Goal: Task Accomplishment & Management: Complete application form

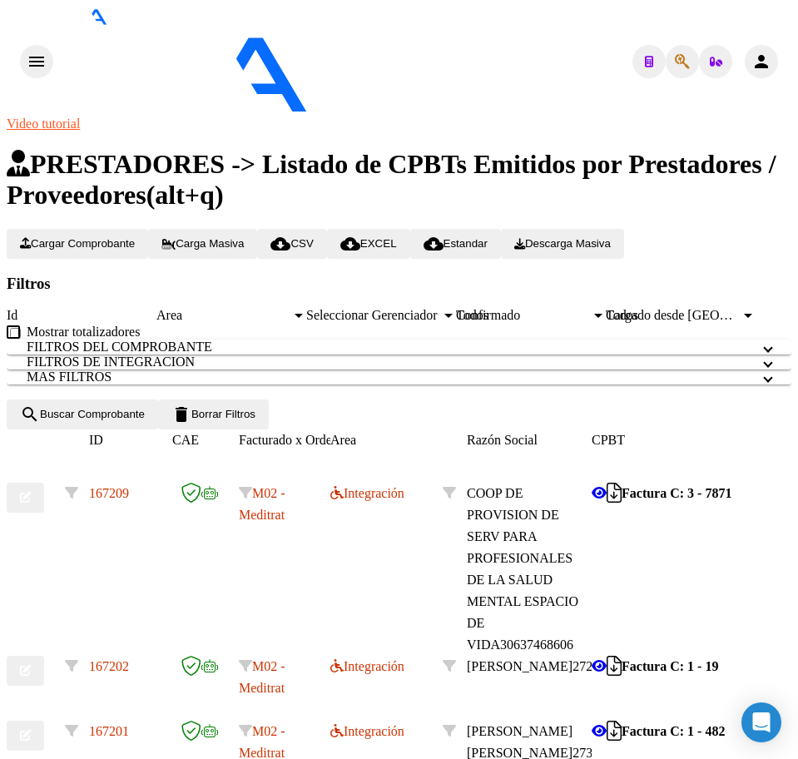
click at [127, 237] on span "Cargar Comprobante" at bounding box center [77, 243] width 115 height 12
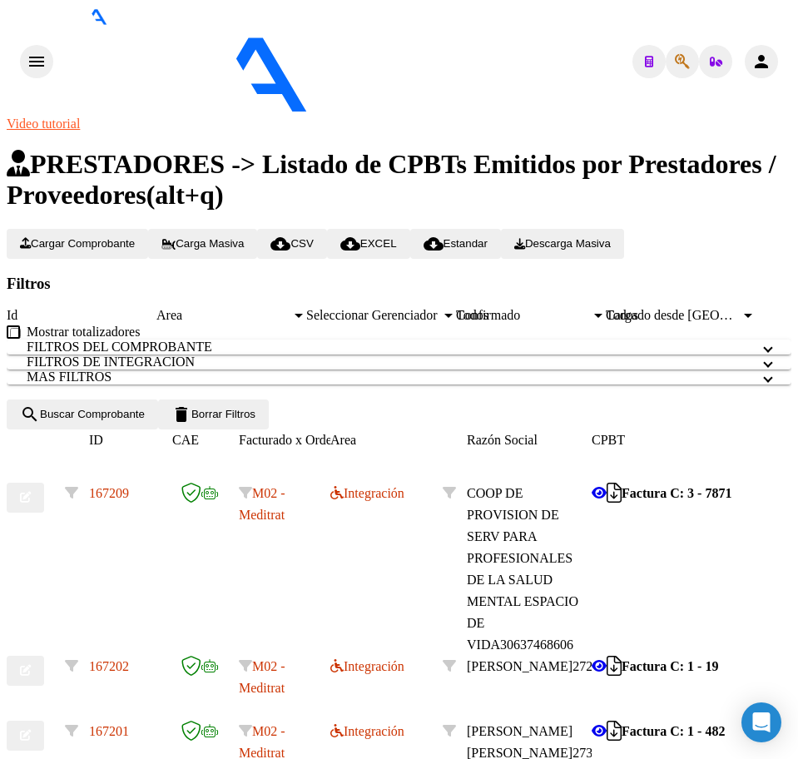
type input "202507"
type input "[DATE]"
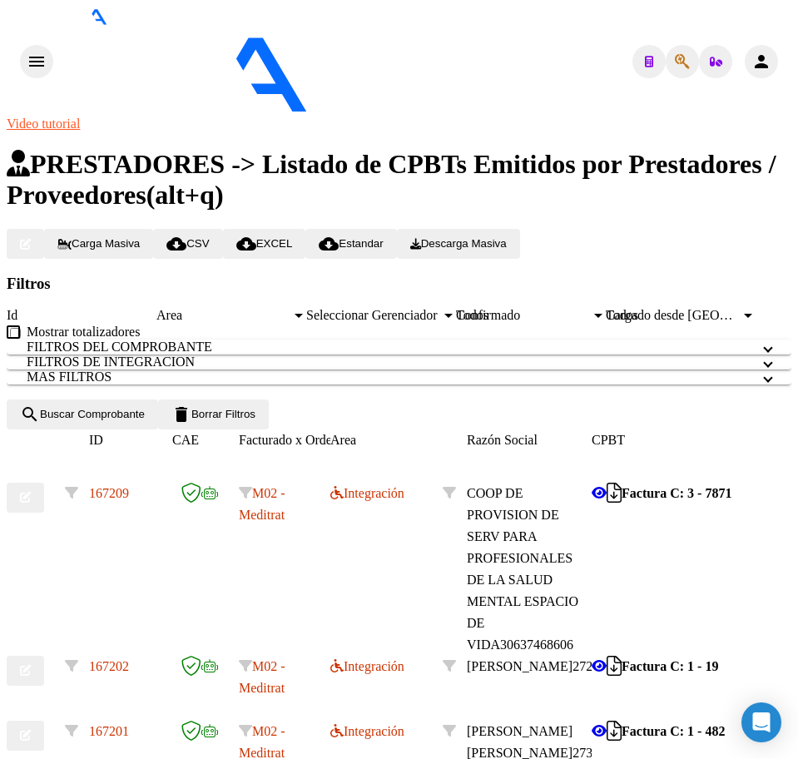
scroll to position [1249, 0]
type textarea "SIN LEGO"
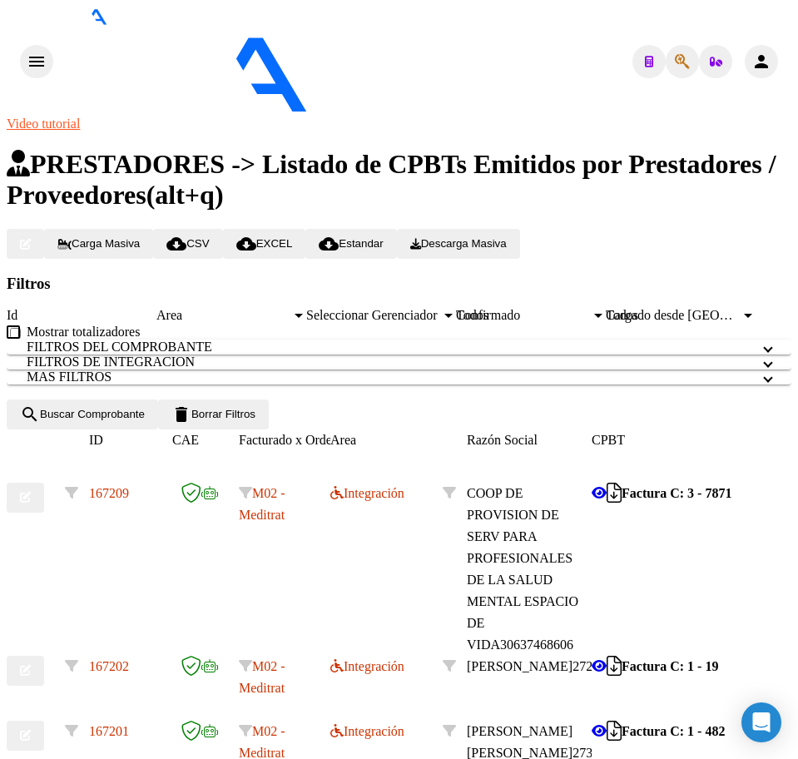
drag, startPoint x: 785, startPoint y: 32, endPoint x: 760, endPoint y: 36, distance: 25.3
type input "$ 0,00"
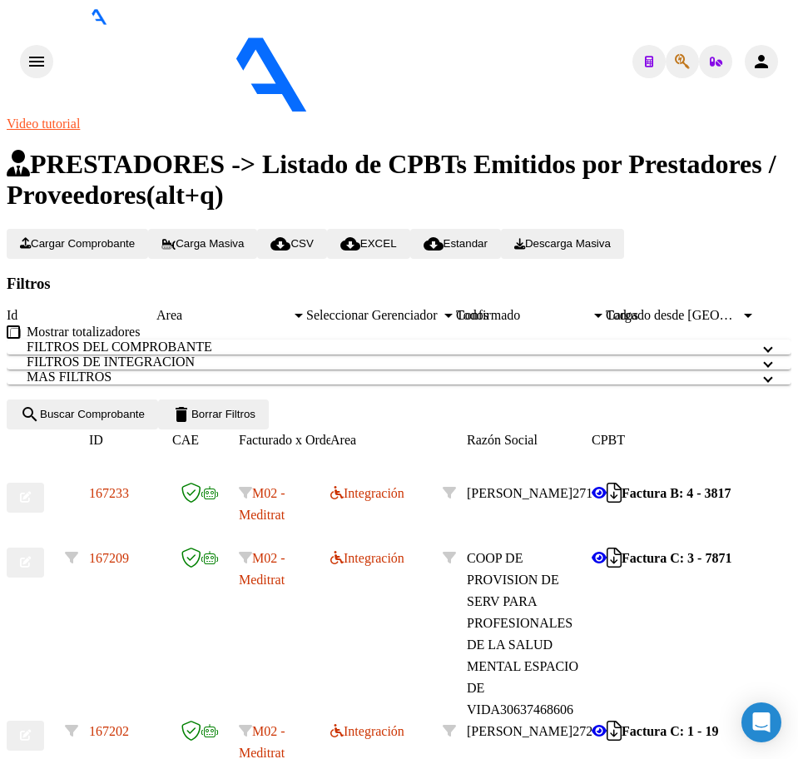
scroll to position [208, 0]
click at [538, 486] on span "[PERSON_NAME]" at bounding box center [520, 493] width 106 height 14
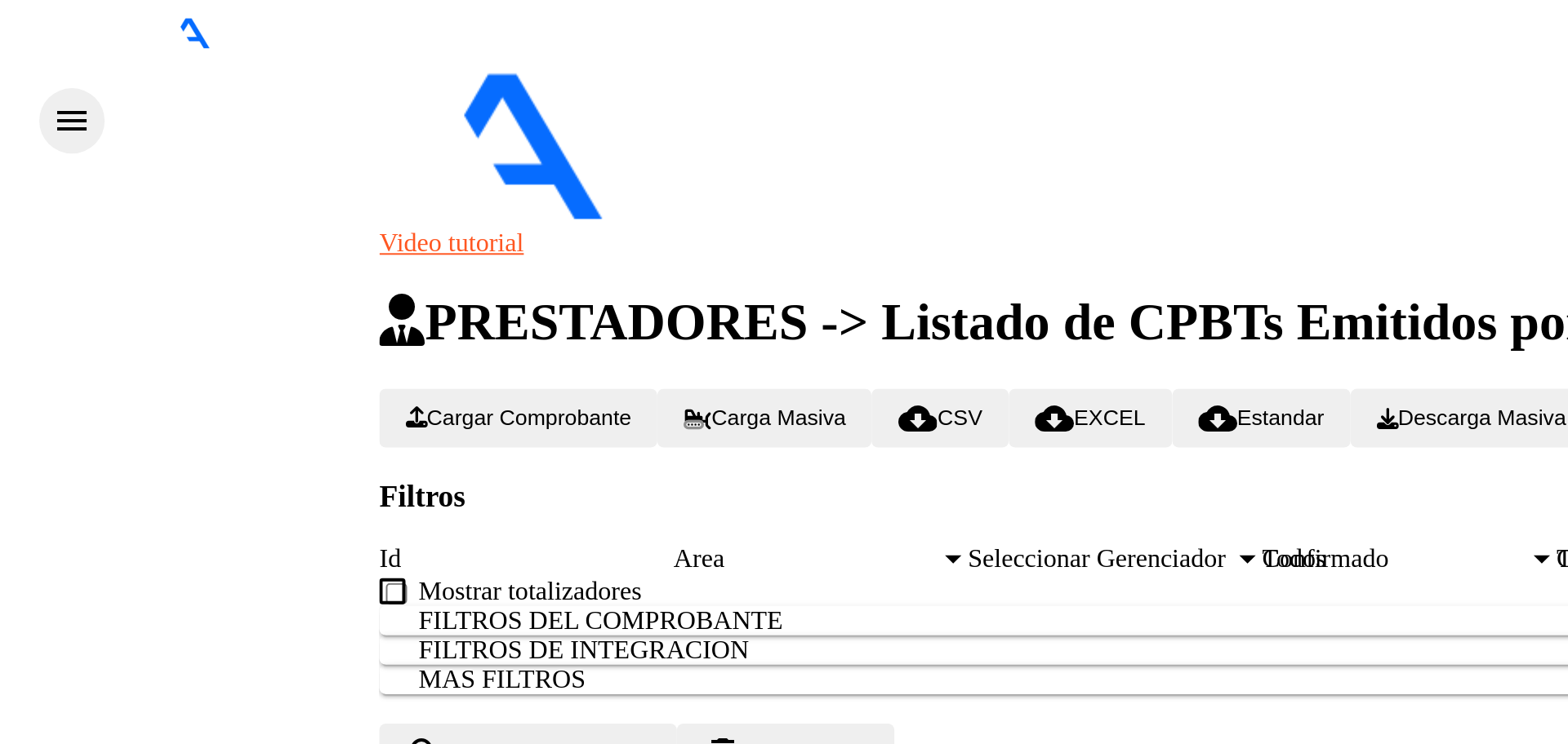
scroll to position [146, 0]
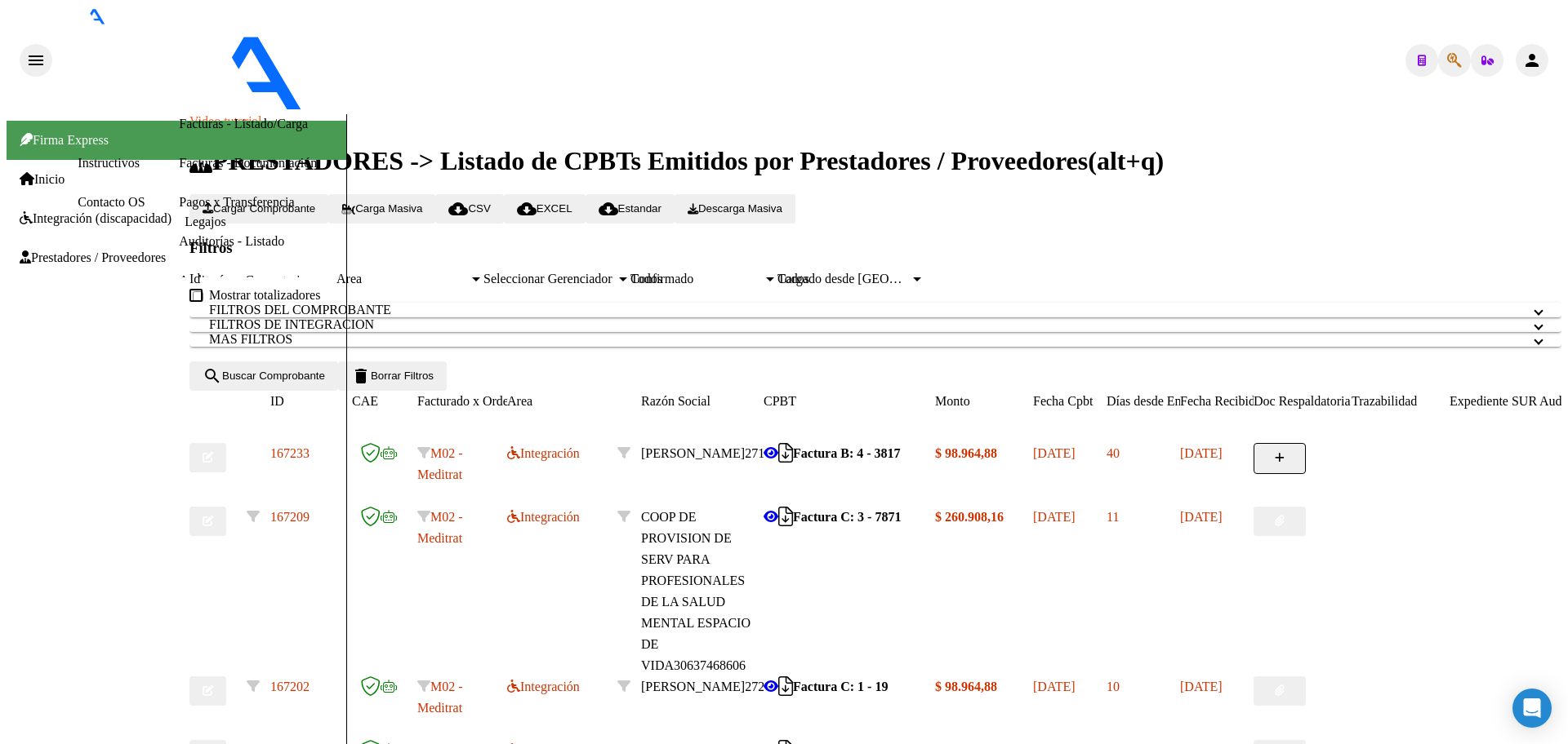
click at [213, 452] on icon "button" at bounding box center [207, 457] width 11 height 11
type input "C:\fakepath\PL.pdf"
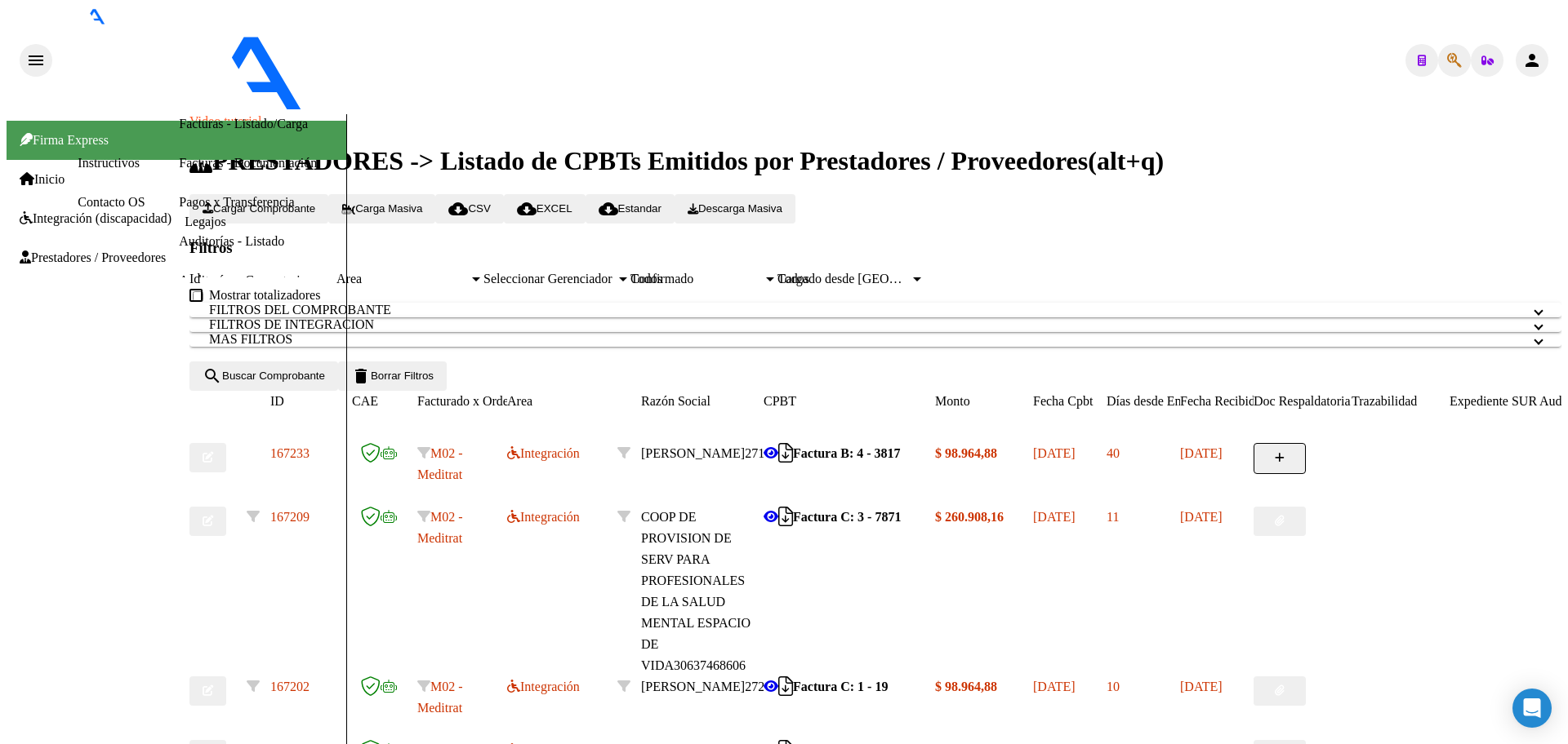
type input "PA"
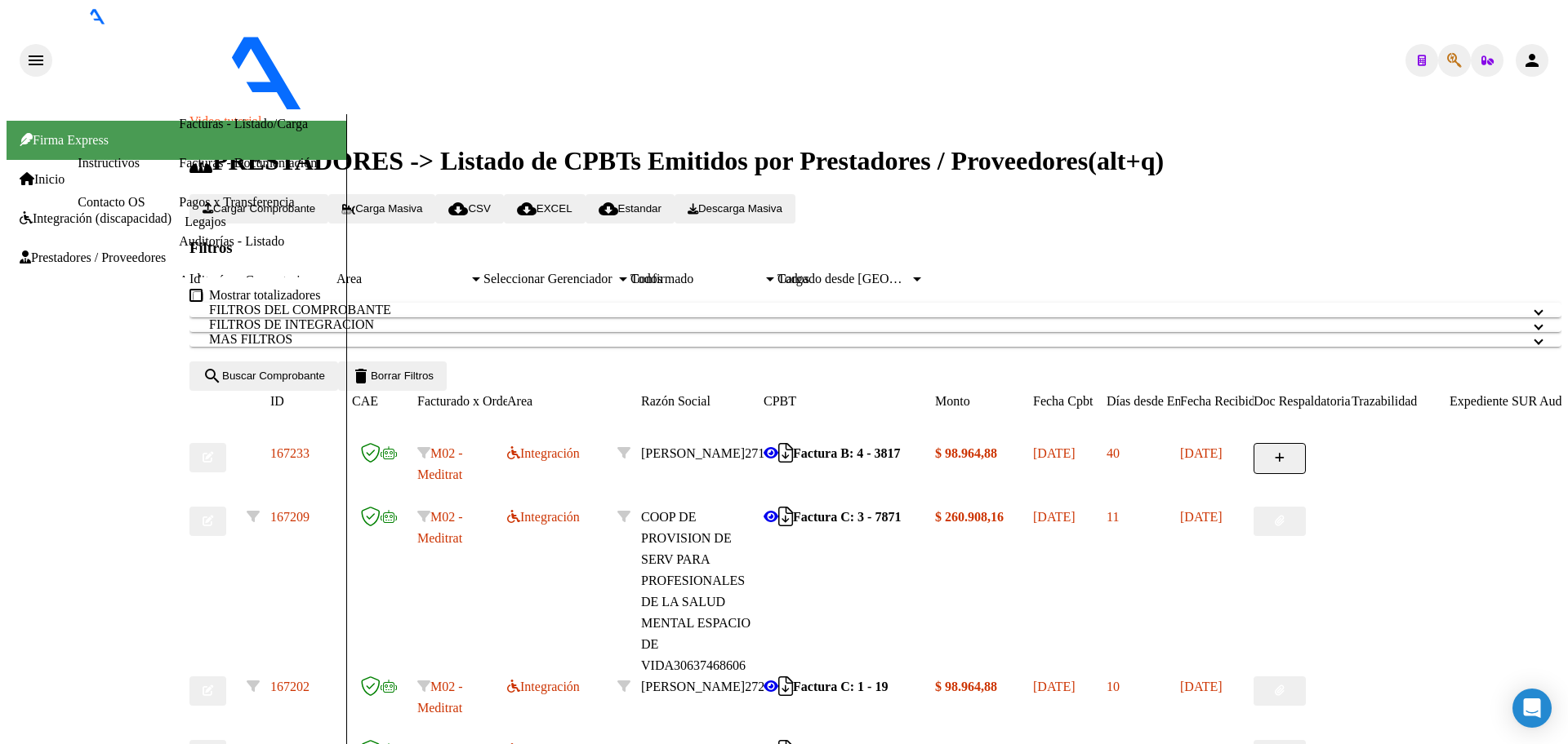
type textarea "C"
drag, startPoint x: 1267, startPoint y: 140, endPoint x: 1218, endPoint y: 139, distance: 49.0
type textarea "POR FAVOR PASAR A USUARIO VS"
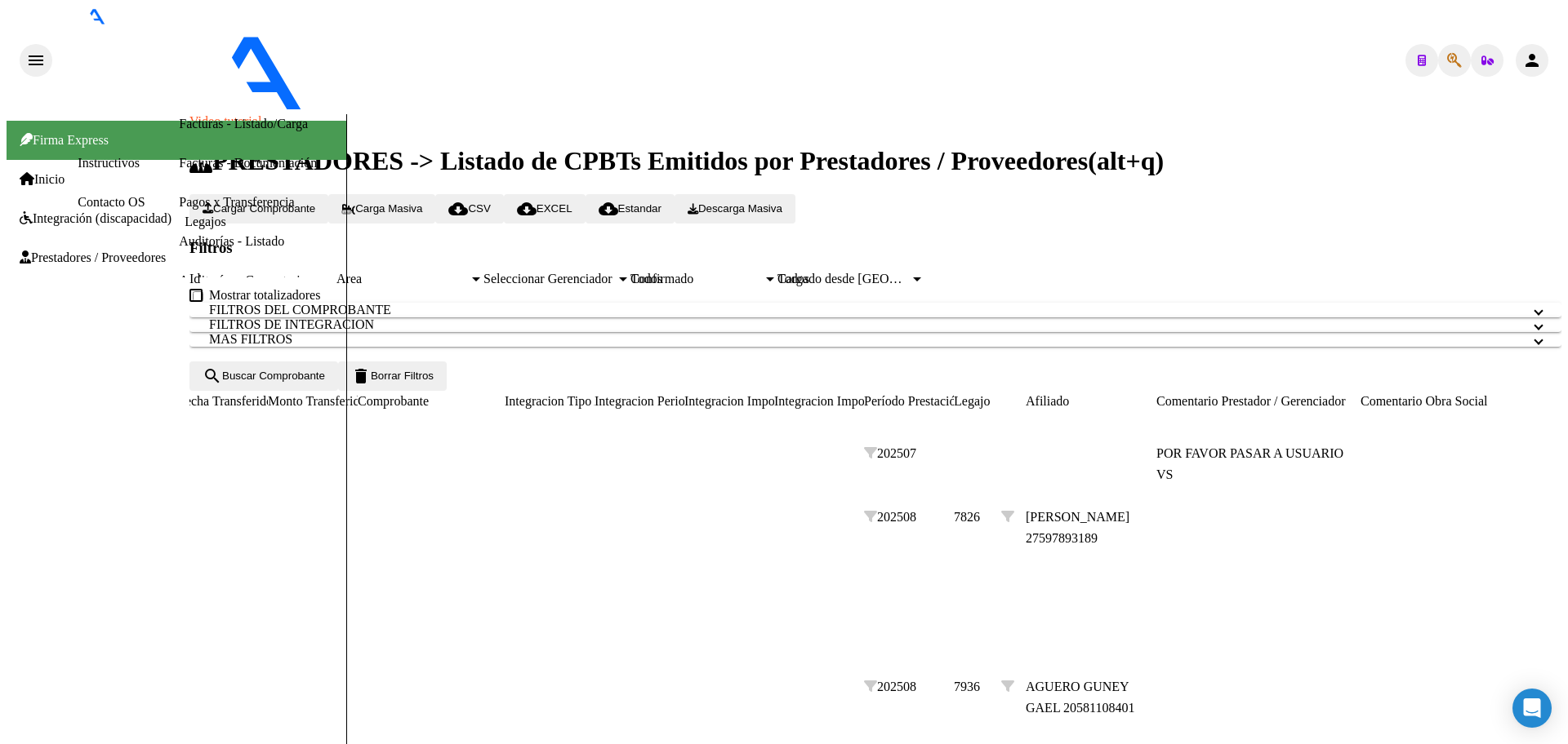
scroll to position [0, 1662]
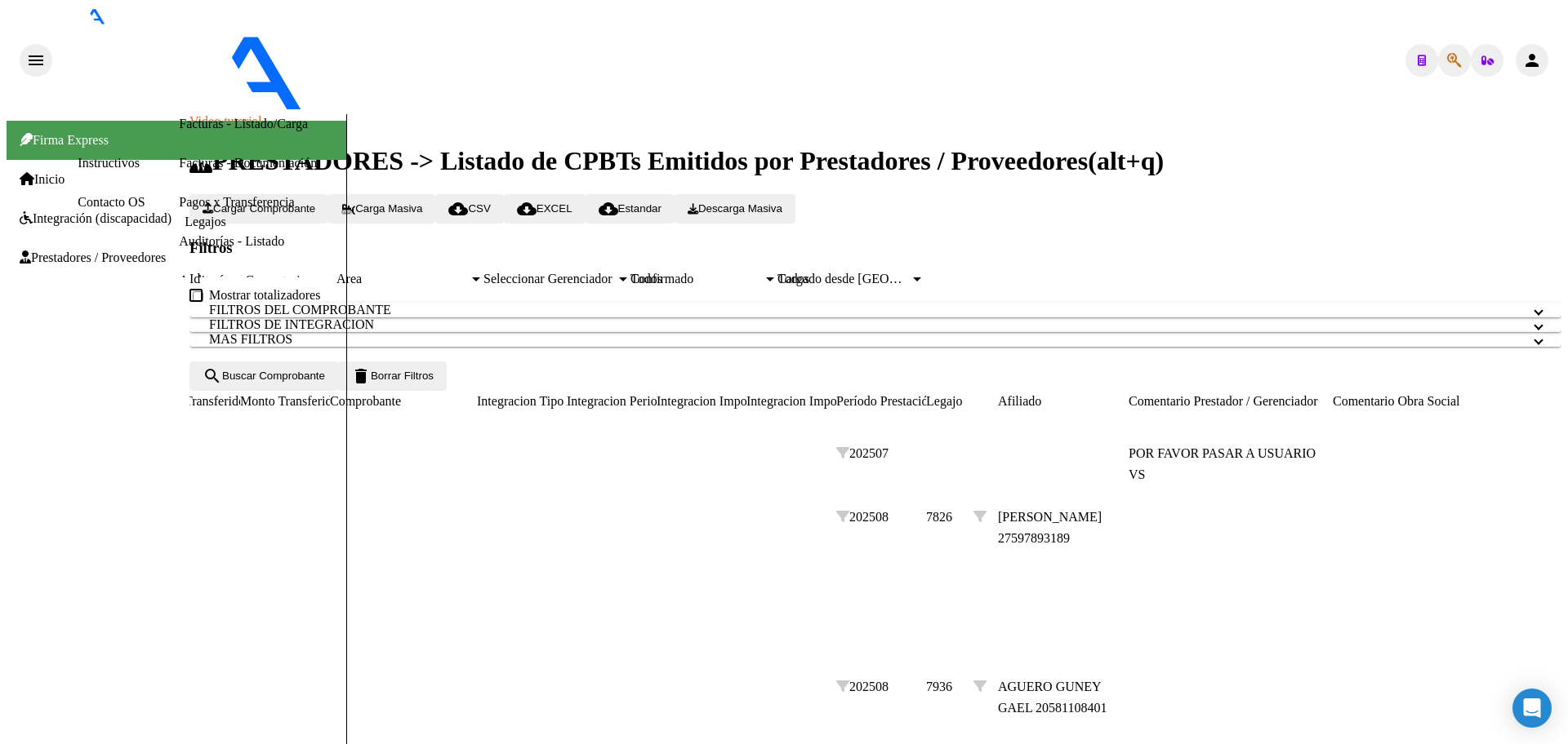
click at [783, 446] on span "POR FAVOR PASAR A USUARIO VS" at bounding box center [1222, 464] width 187 height 35
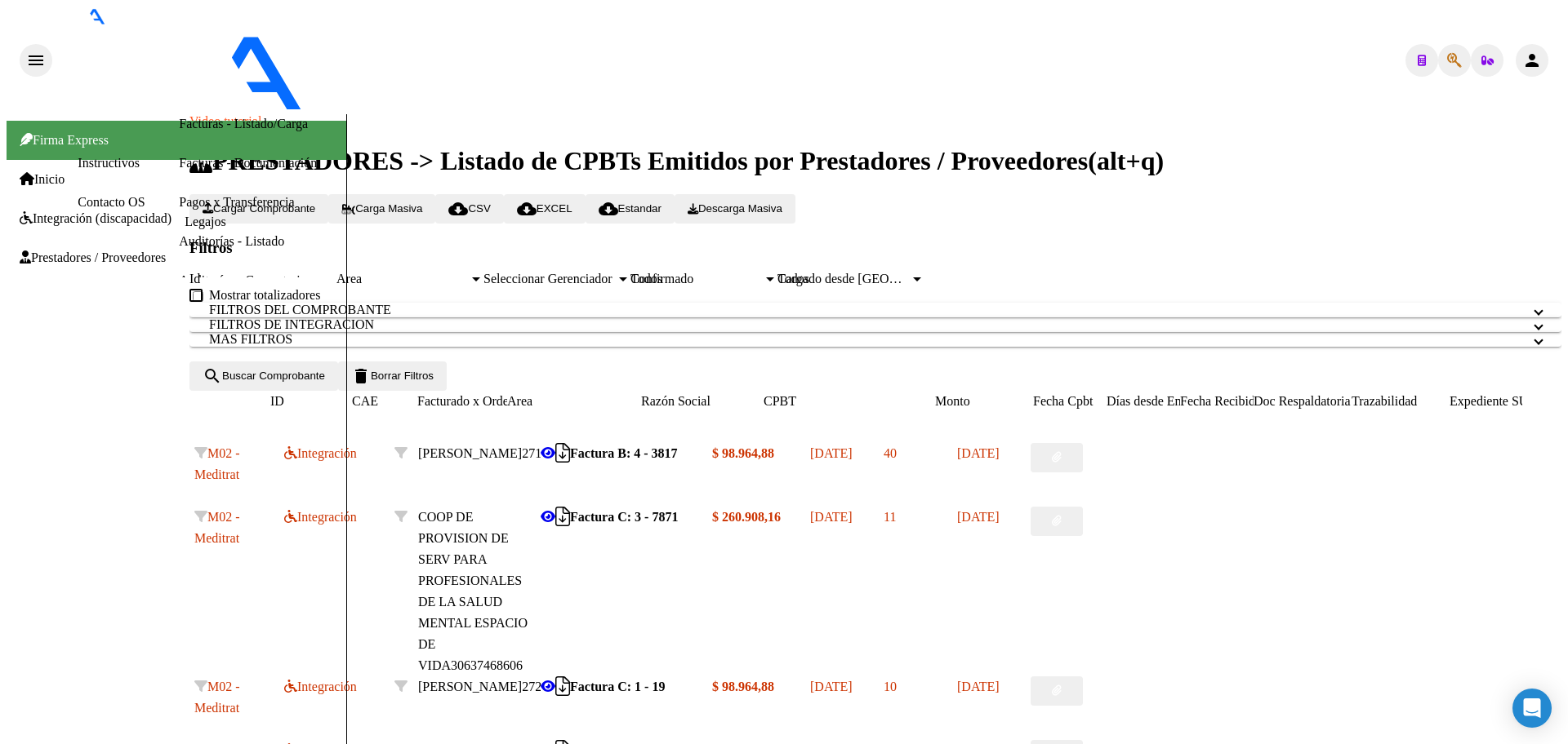
scroll to position [0, 0]
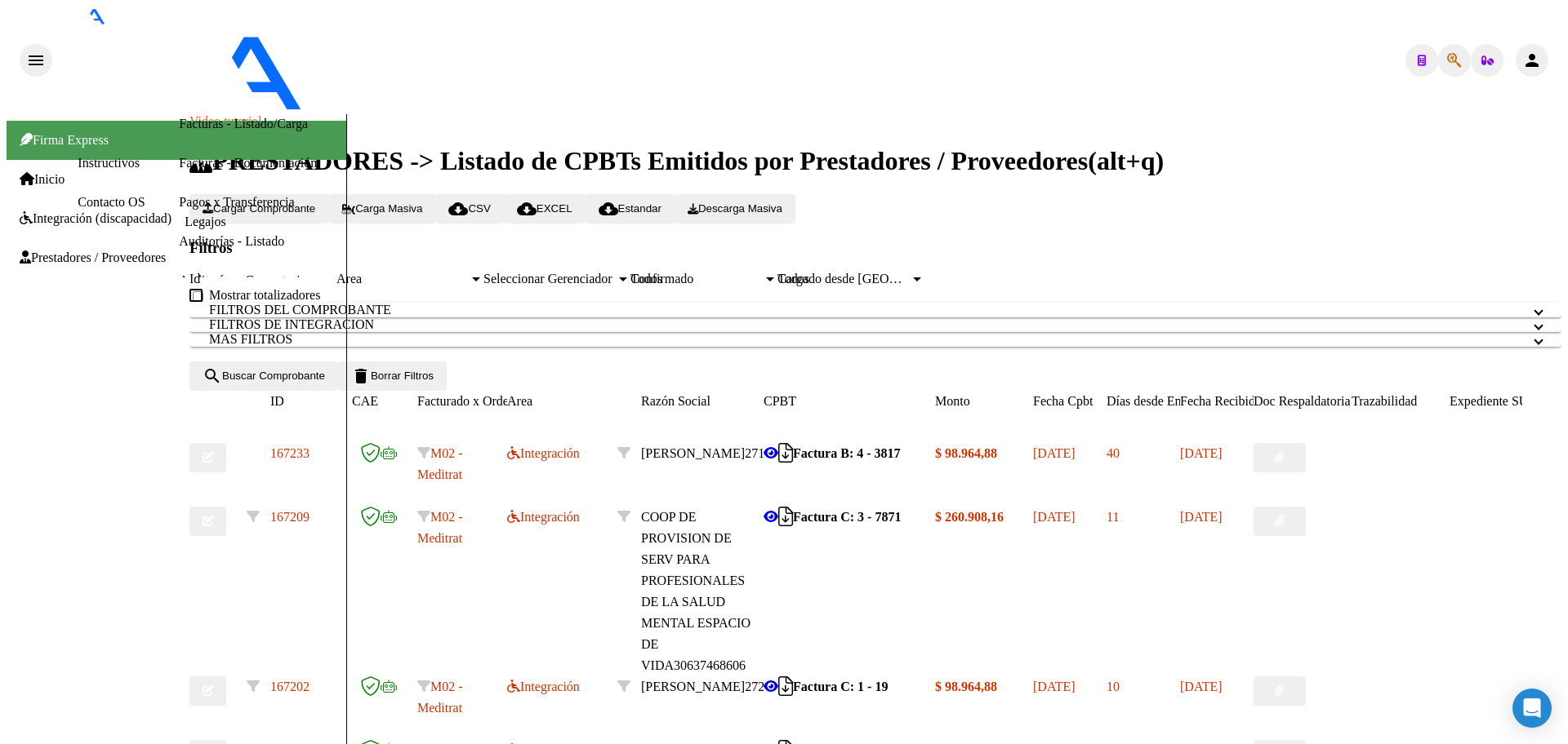
click at [224, 443] on button "button" at bounding box center [207, 458] width 36 height 29
type textarea "POR FAVOR PASAR A USUARIO VS. [PERSON_NAME]"
click at [783, 44] on button "person" at bounding box center [1531, 60] width 32 height 32
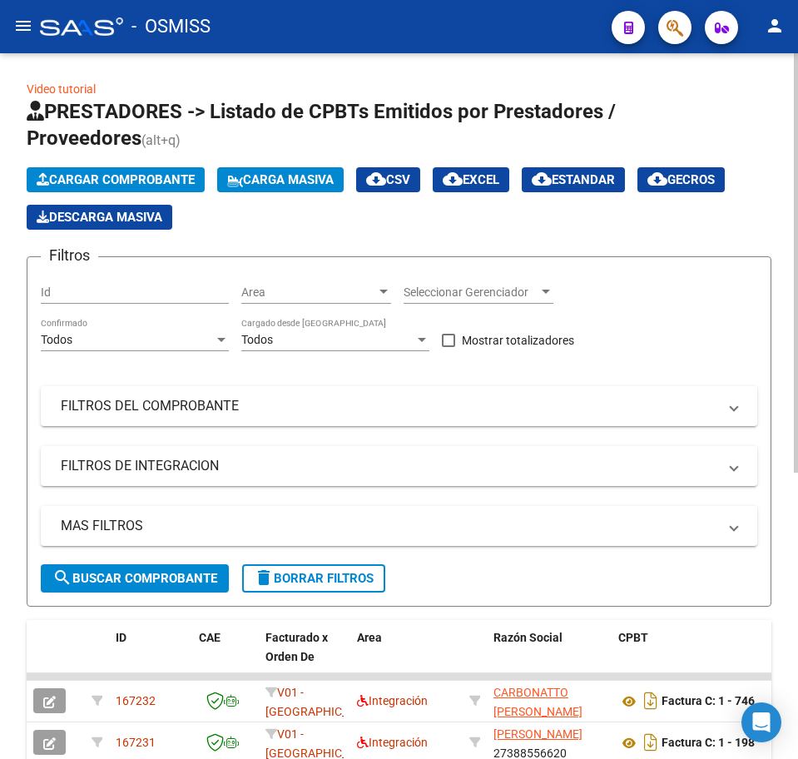
click at [156, 182] on span "Cargar Comprobante" at bounding box center [116, 179] width 158 height 15
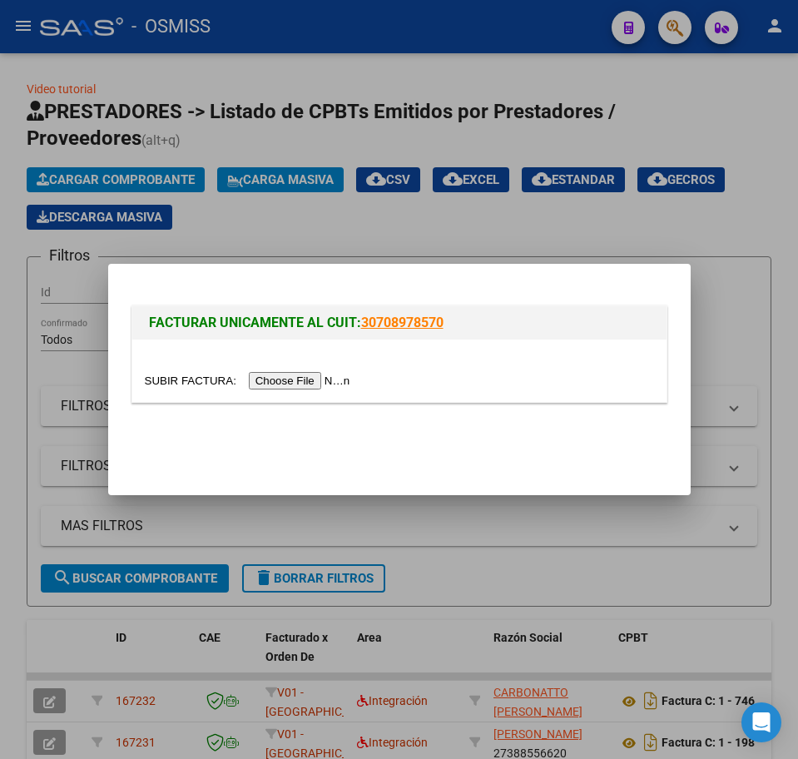
click at [286, 385] on input "file" at bounding box center [250, 380] width 211 height 17
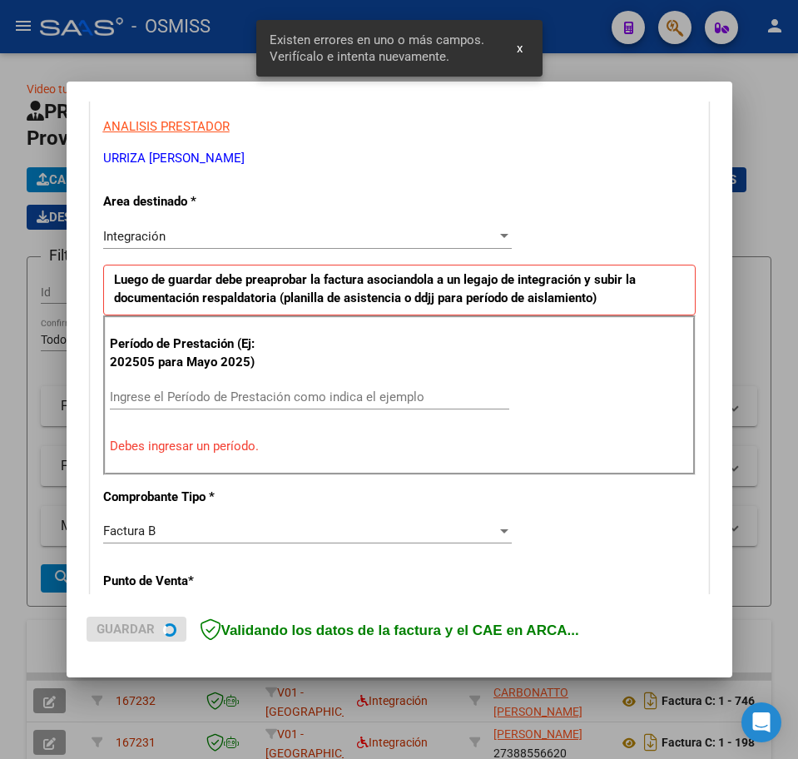
scroll to position [405, 0]
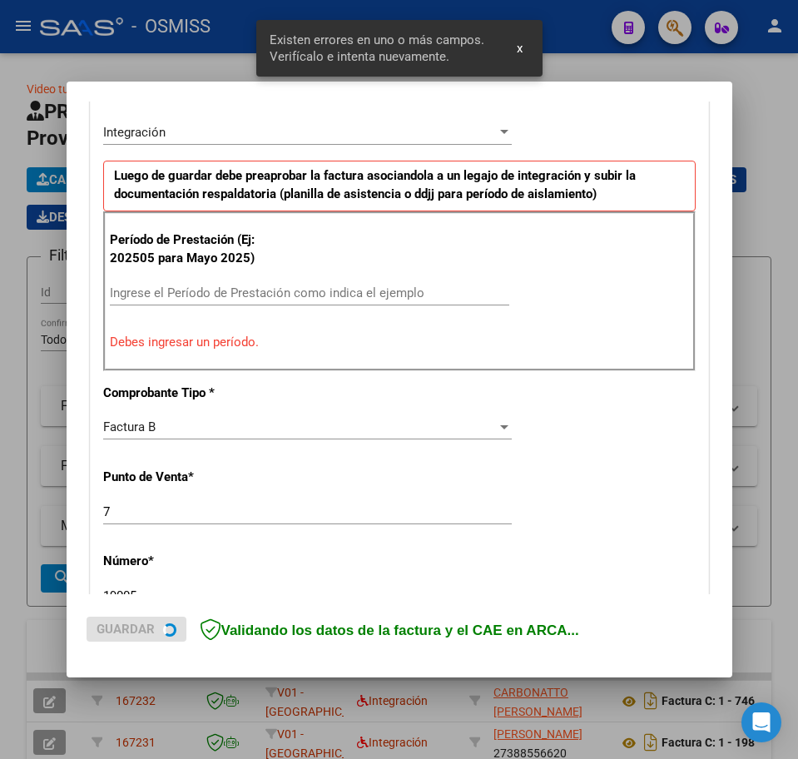
click at [157, 284] on div "Ingrese el Período de Prestación como indica el ejemplo" at bounding box center [310, 293] width 400 height 25
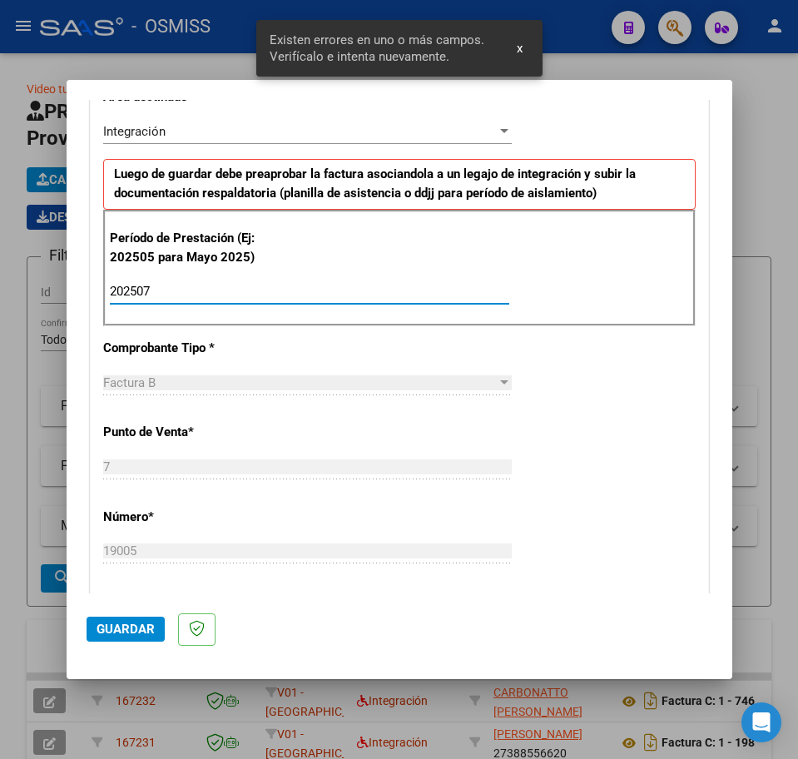
type input "202507"
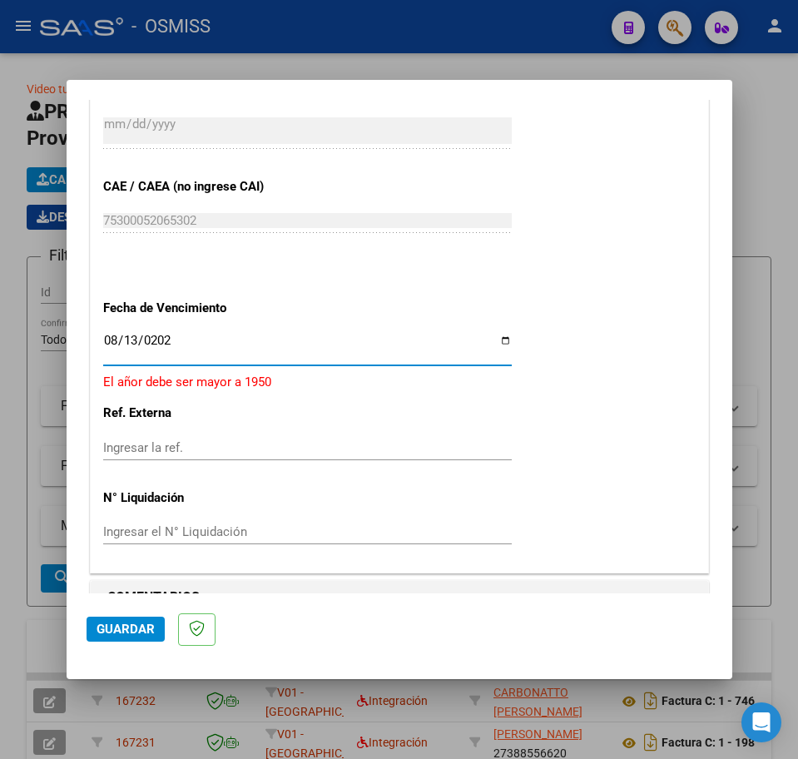
type input "[DATE]"
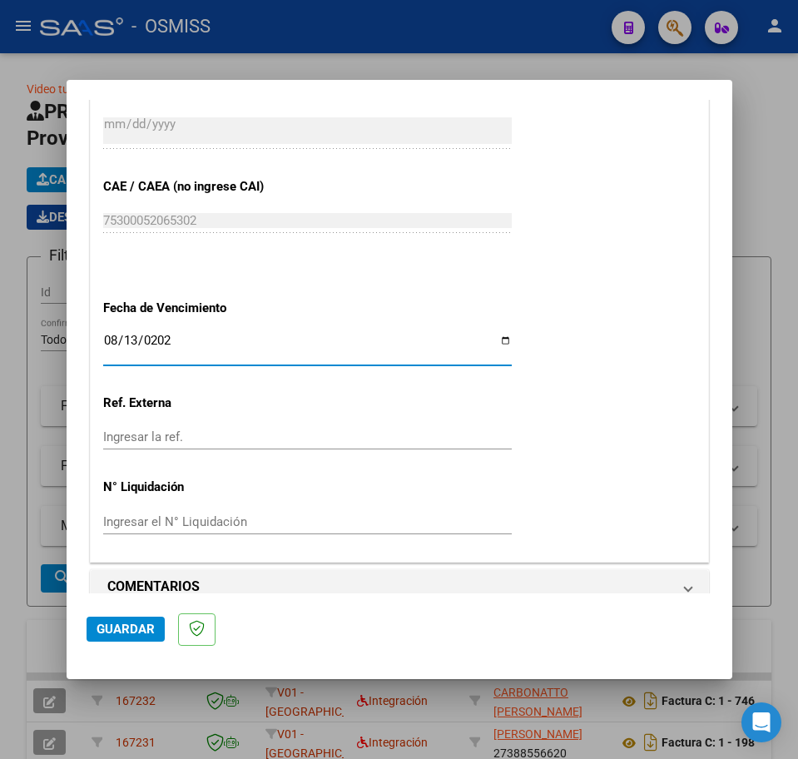
click at [115, 629] on span "Guardar" at bounding box center [126, 629] width 58 height 15
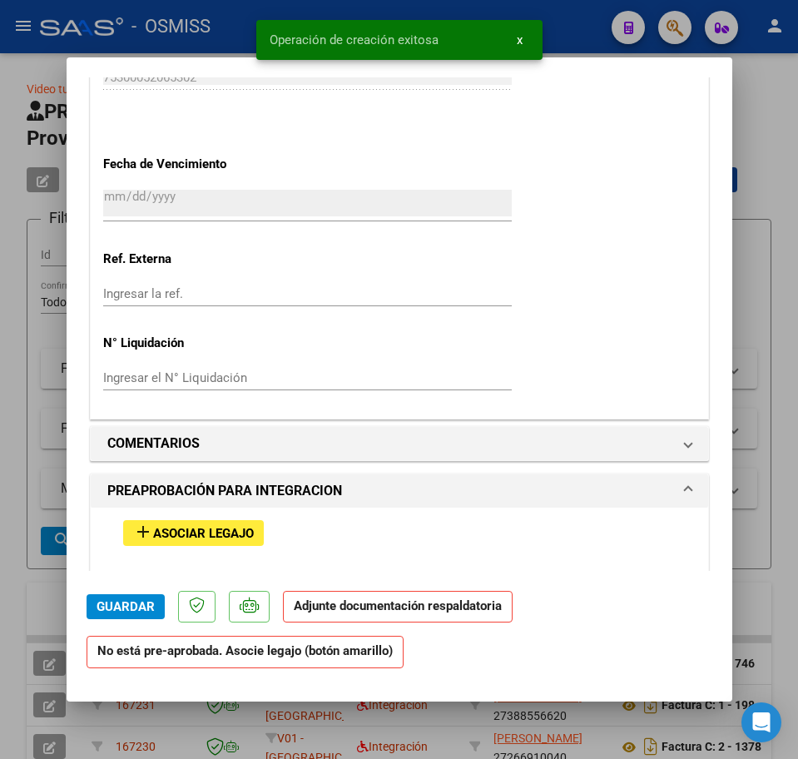
scroll to position [1145, 0]
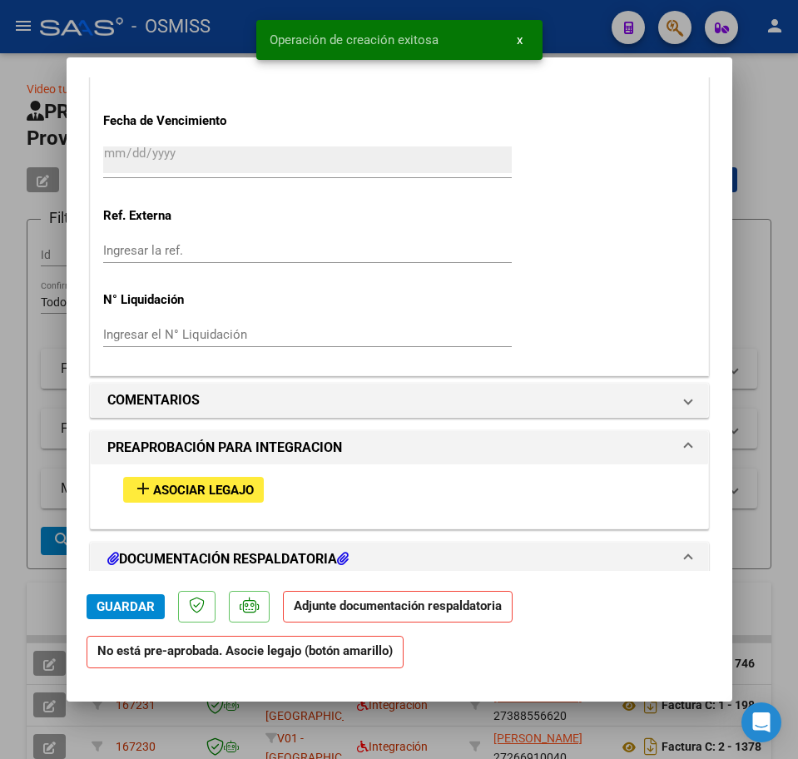
click at [182, 497] on button "add Asociar Legajo" at bounding box center [193, 490] width 141 height 26
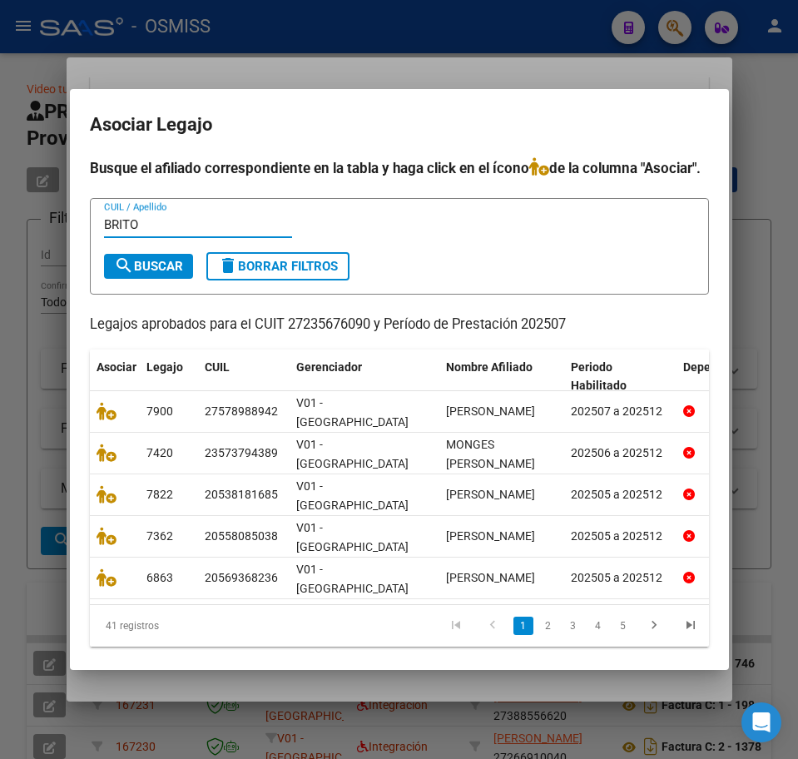
type input "BRITO"
click at [139, 274] on span "search Buscar" at bounding box center [148, 266] width 69 height 15
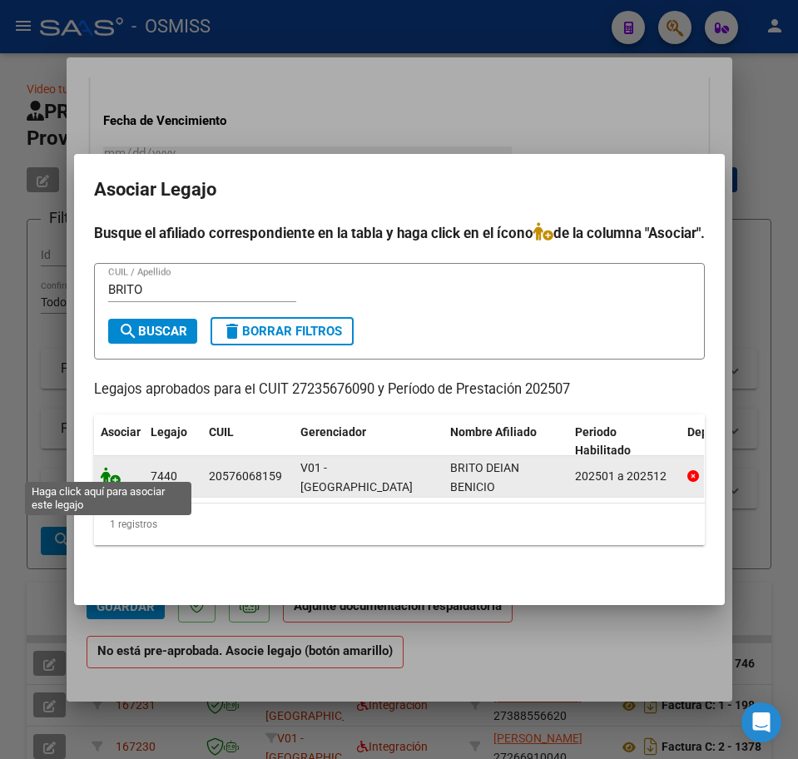
click at [107, 470] on icon at bounding box center [111, 476] width 20 height 18
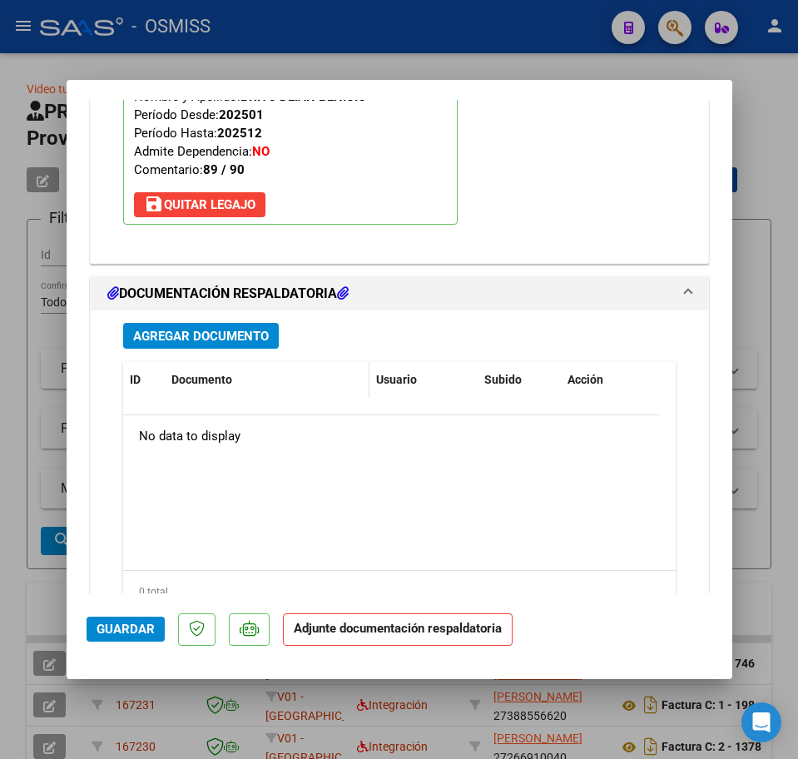
scroll to position [1709, 0]
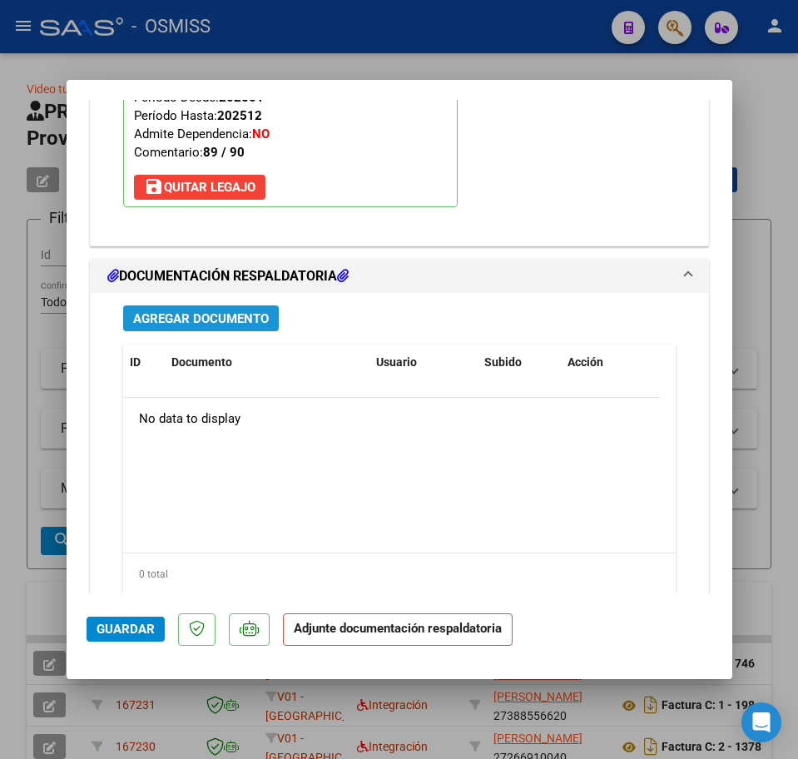
click at [208, 320] on span "Agregar Documento" at bounding box center [201, 318] width 136 height 15
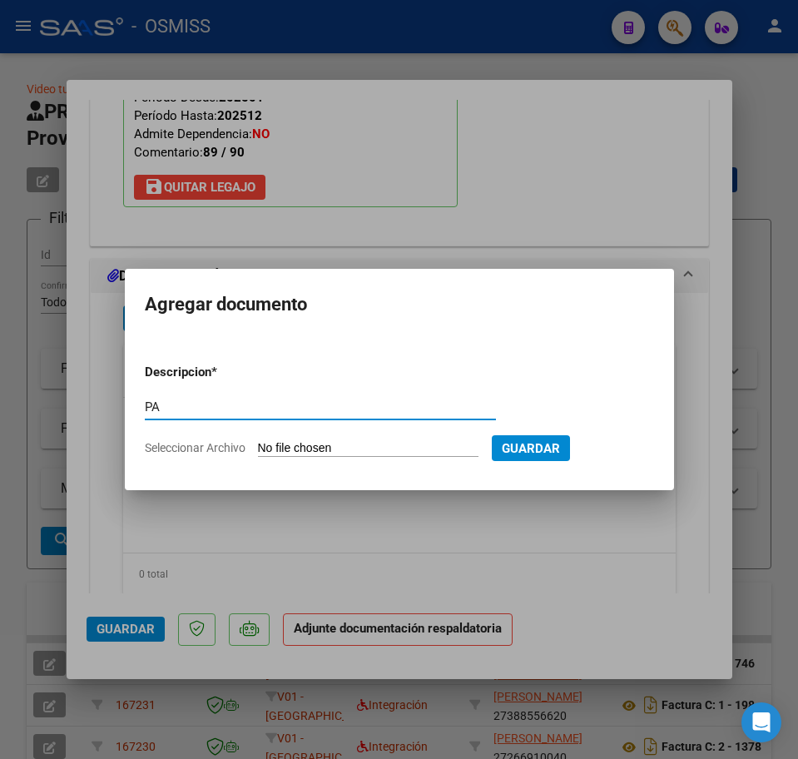
type input "PA"
click at [281, 453] on input "Seleccionar Archivo" at bounding box center [368, 449] width 221 height 16
type input "C:\fakepath\PL.pdf"
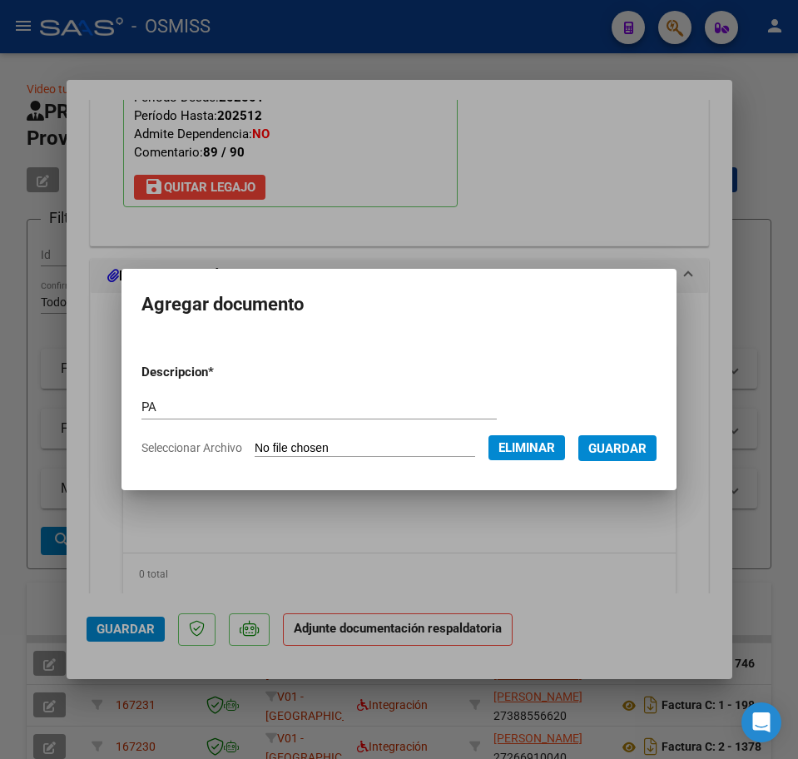
click at [606, 456] on button "Guardar" at bounding box center [618, 448] width 78 height 26
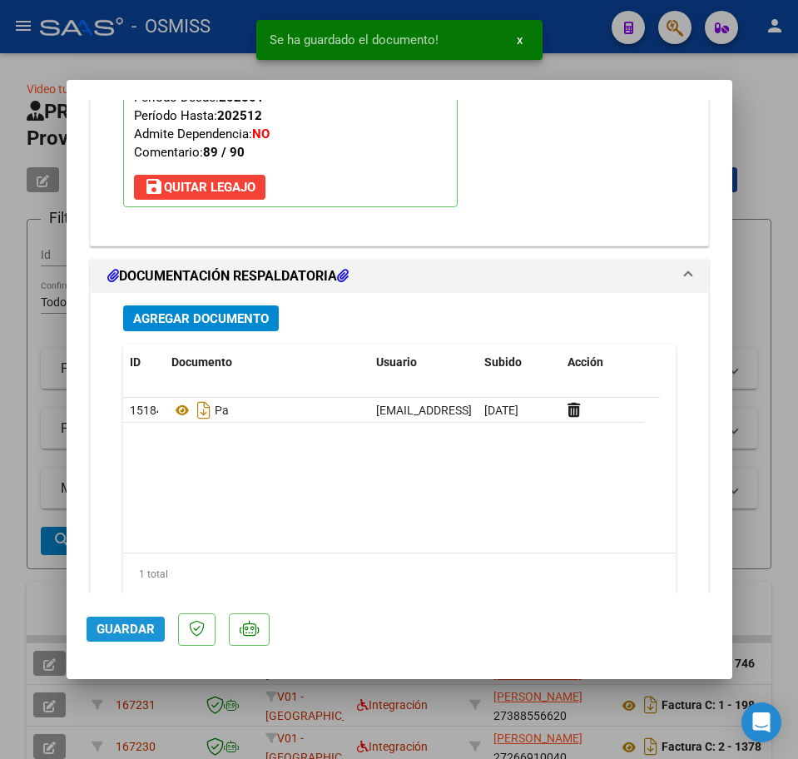
click at [128, 624] on span "Guardar" at bounding box center [126, 629] width 58 height 15
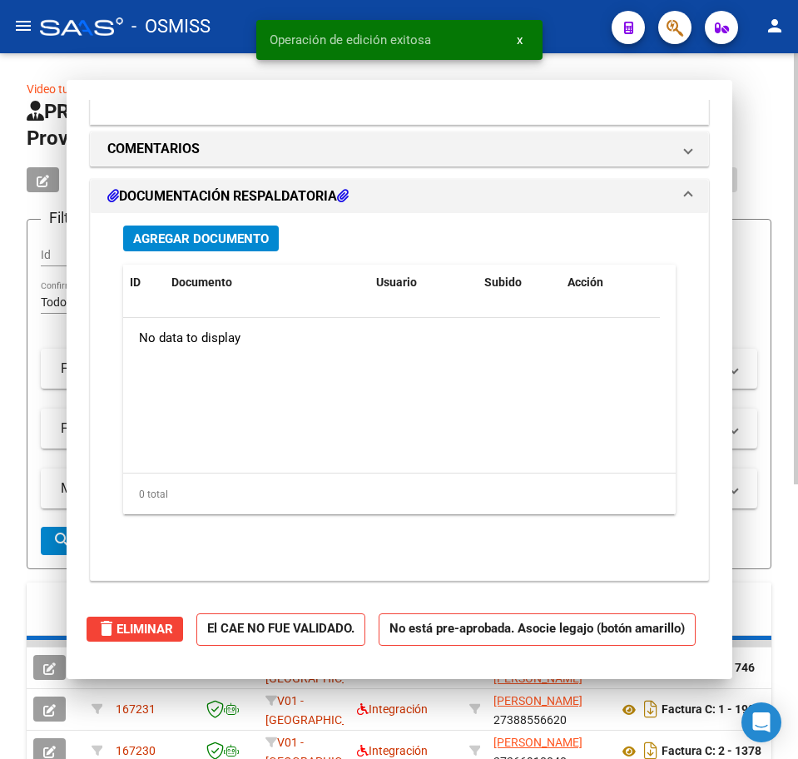
scroll to position [0, 0]
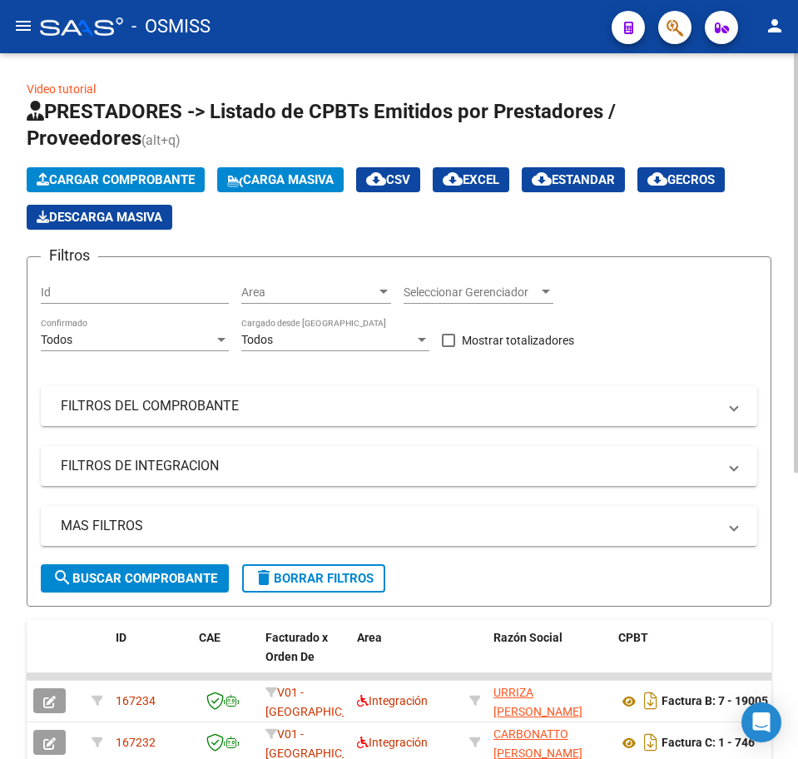
click at [127, 180] on span "Cargar Comprobante" at bounding box center [116, 179] width 158 height 15
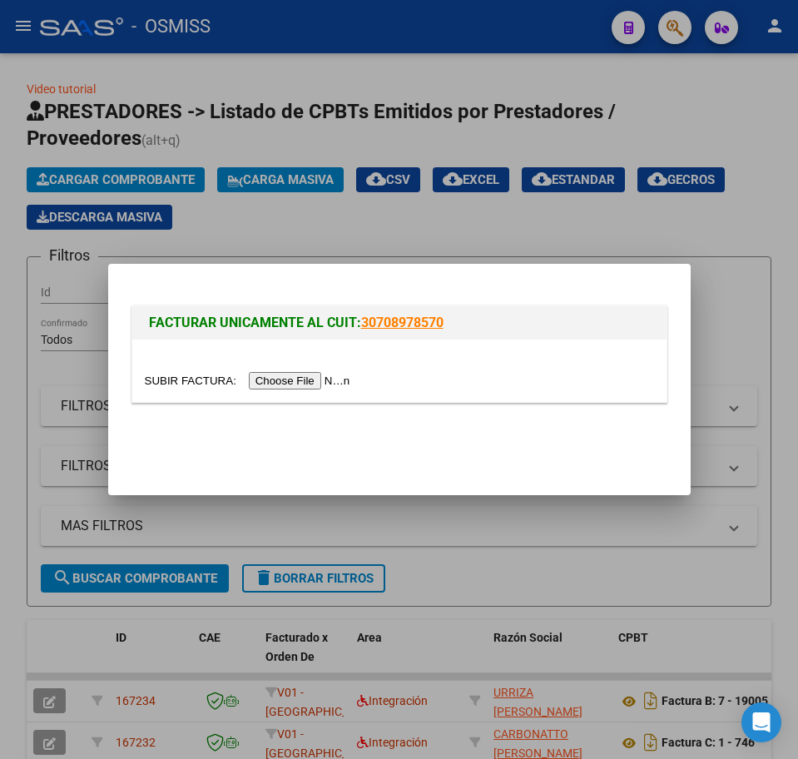
click at [290, 377] on input "file" at bounding box center [250, 380] width 211 height 17
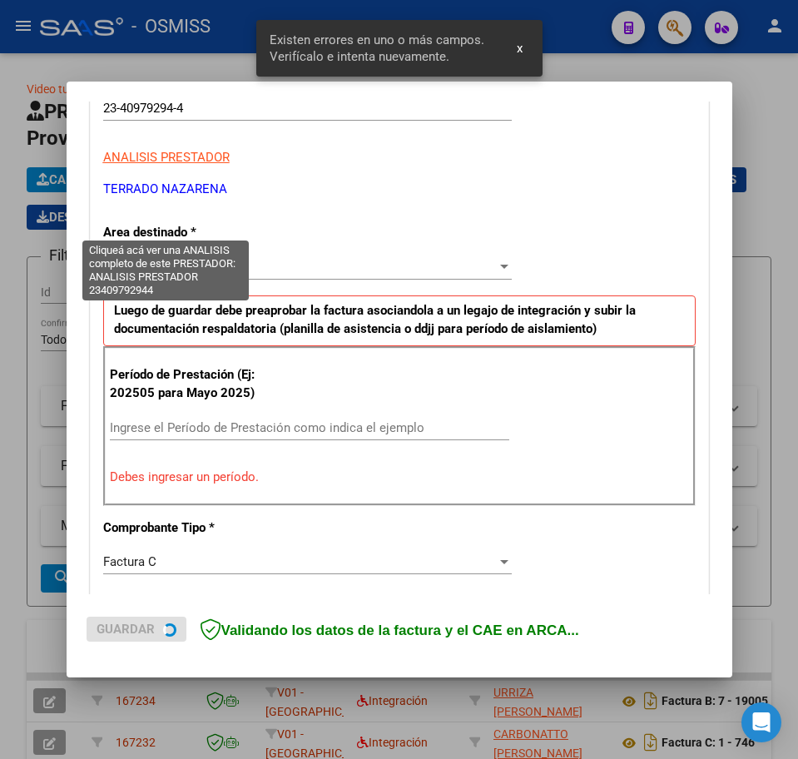
scroll to position [301, 0]
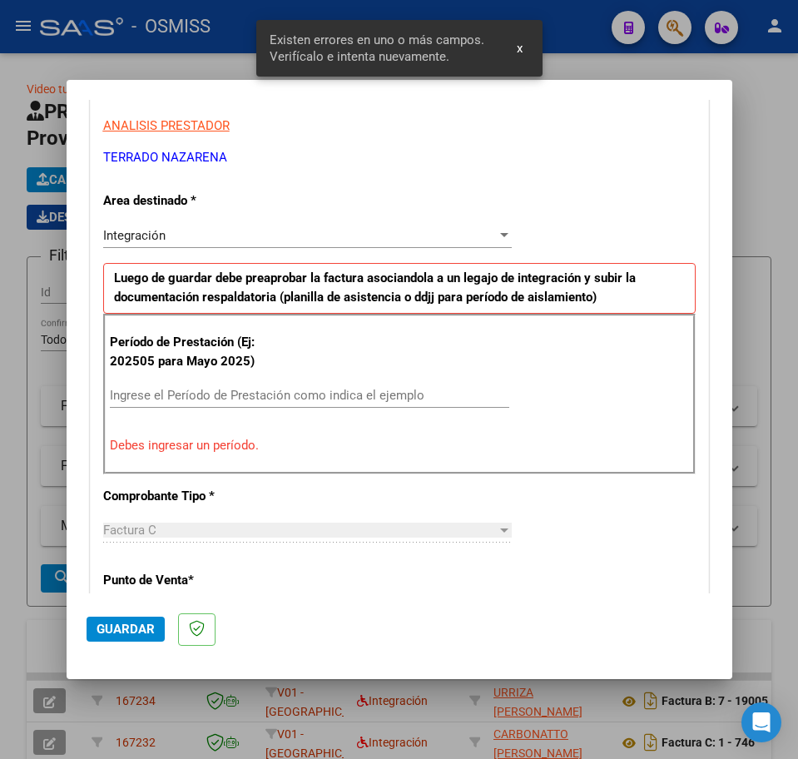
click at [189, 380] on div "Período de Prestación (Ej: 202505 para Mayo 2025) Ingrese el Período de Prestac…" at bounding box center [399, 394] width 593 height 160
click at [188, 391] on input "Ingrese el Período de Prestación como indica el ejemplo" at bounding box center [310, 395] width 400 height 15
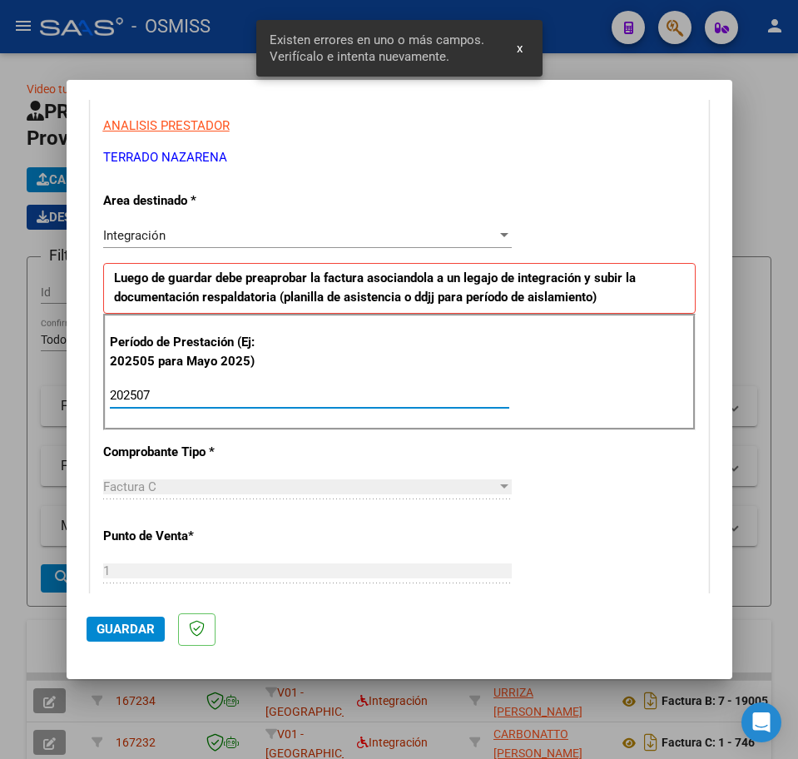
type input "202507"
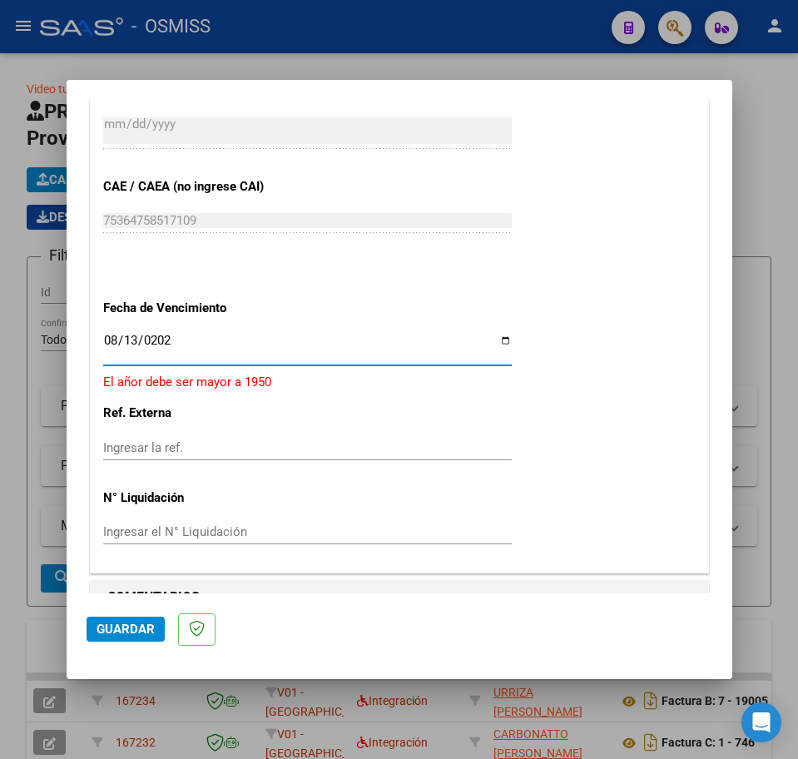
type input "[DATE]"
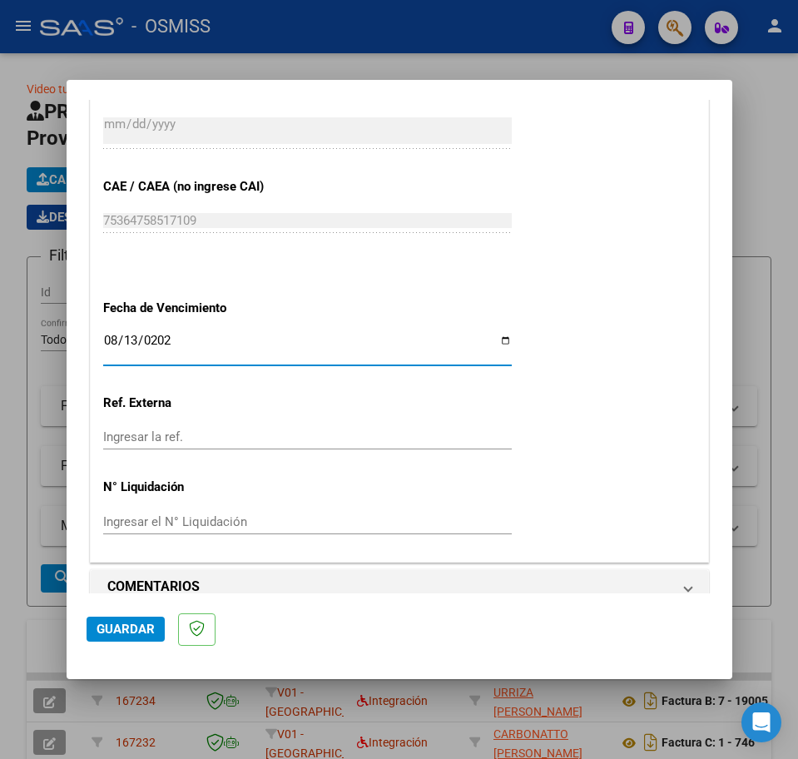
click at [112, 636] on span "Guardar" at bounding box center [126, 629] width 58 height 15
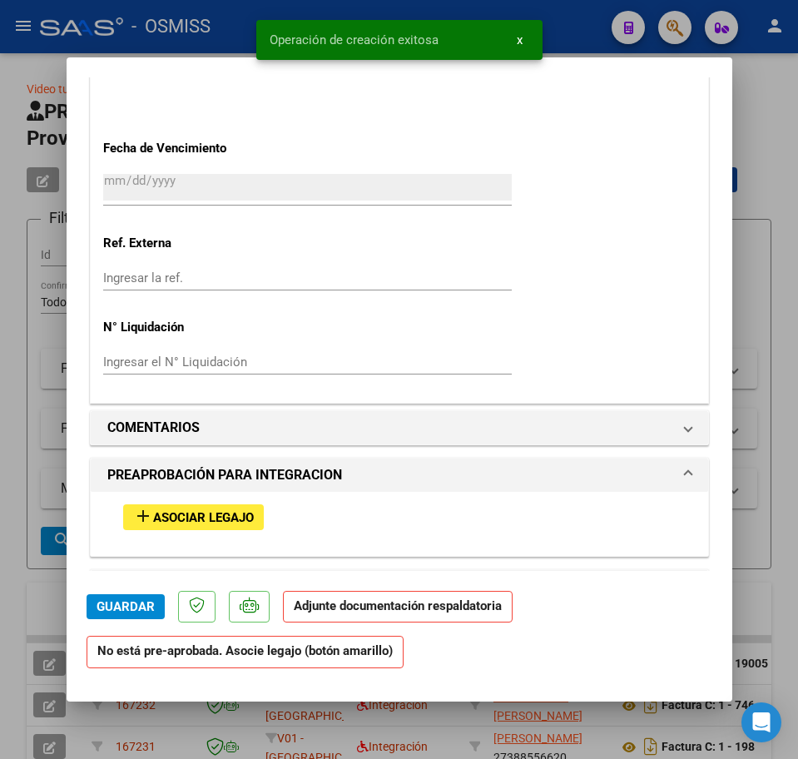
scroll to position [1249, 0]
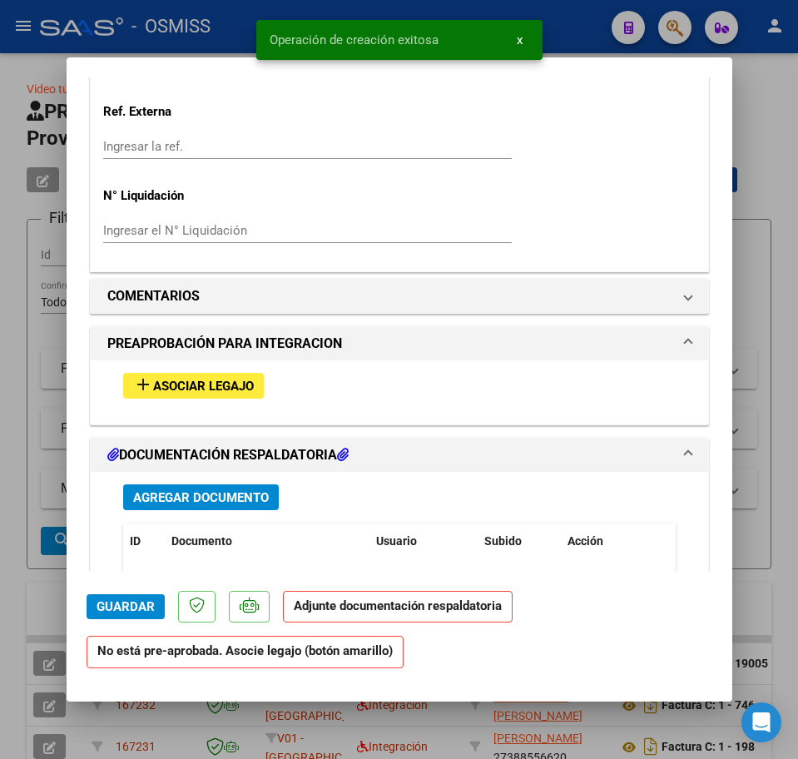
click at [173, 397] on button "add Asociar Legajo" at bounding box center [193, 386] width 141 height 26
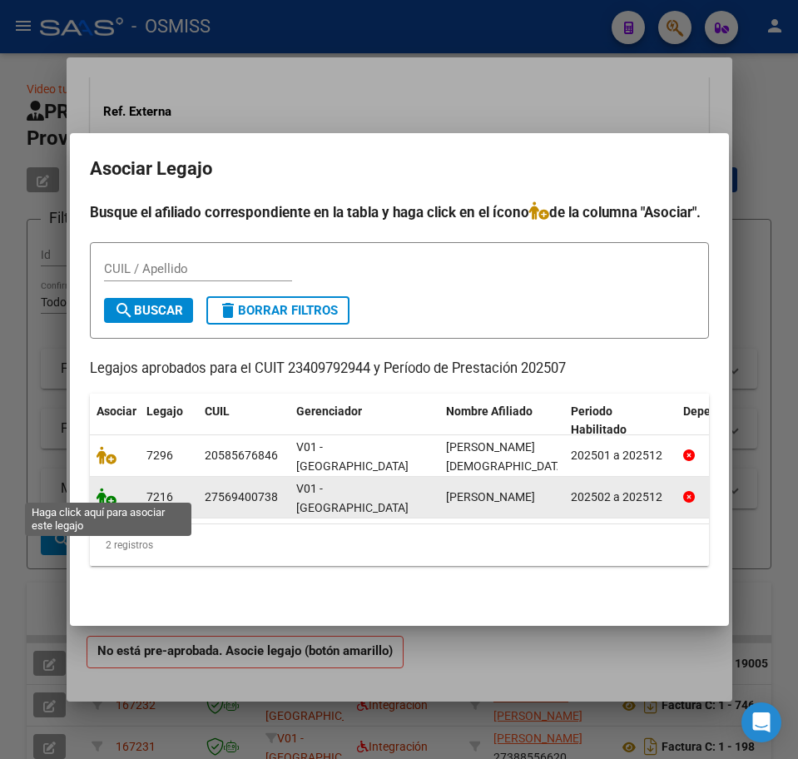
click at [110, 494] on icon at bounding box center [107, 497] width 20 height 18
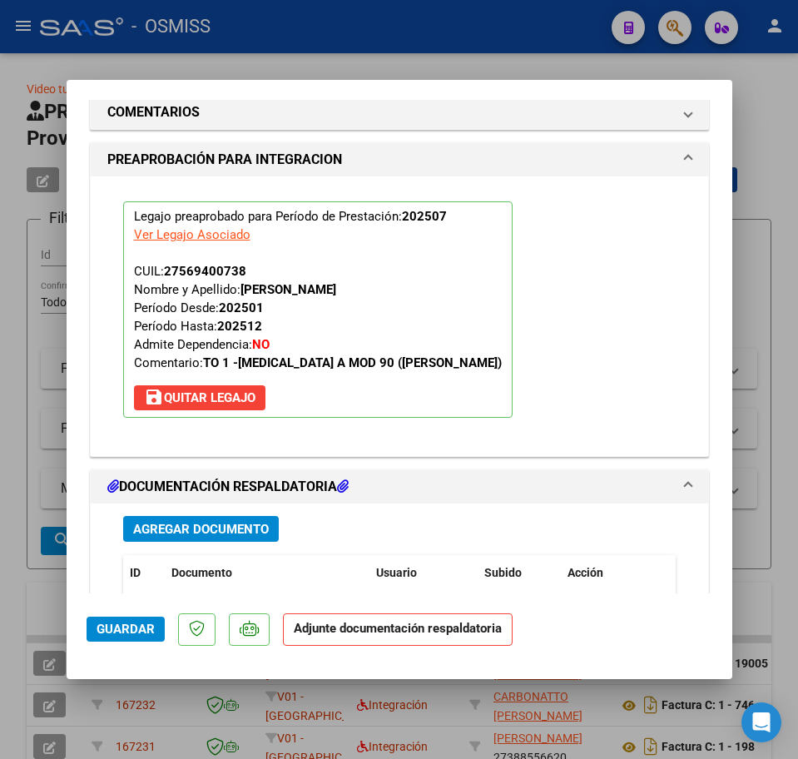
scroll to position [1789, 0]
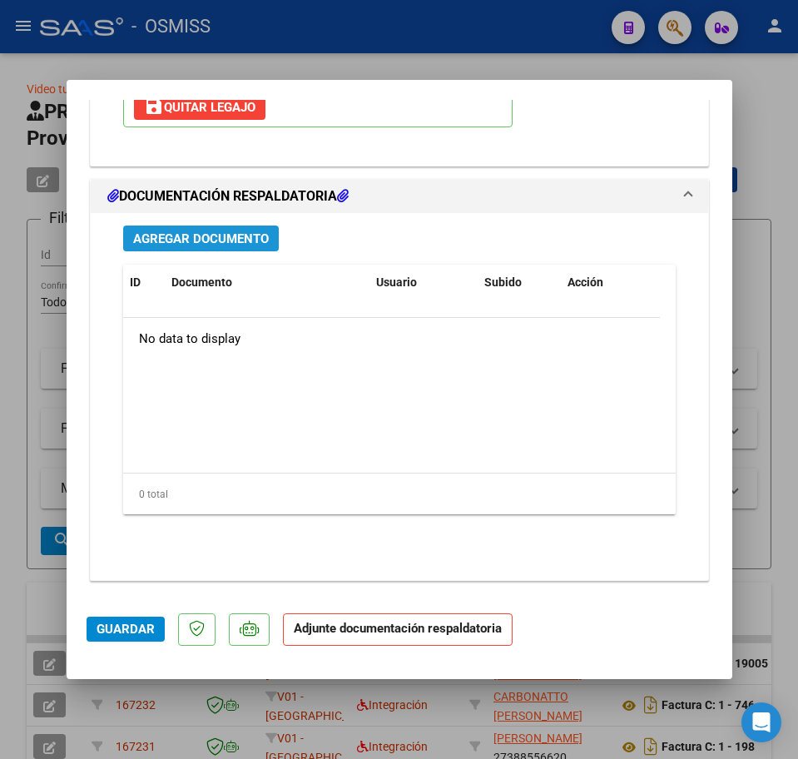
click at [178, 246] on span "Agregar Documento" at bounding box center [201, 238] width 136 height 15
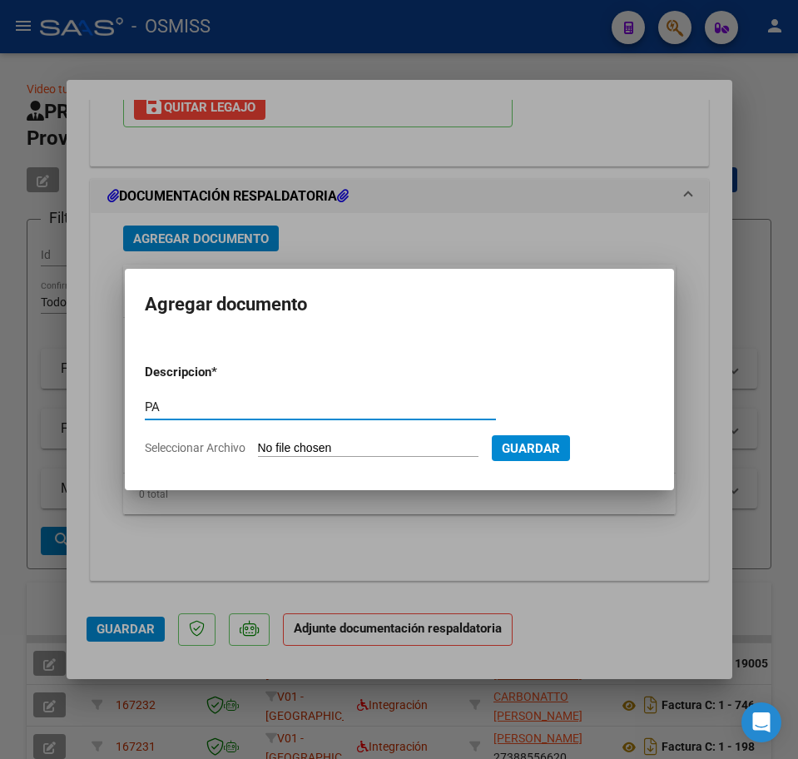
type input "PA"
click at [352, 448] on input "Seleccionar Archivo" at bounding box center [368, 449] width 221 height 16
type input "C:\fakepath\PL.pdf"
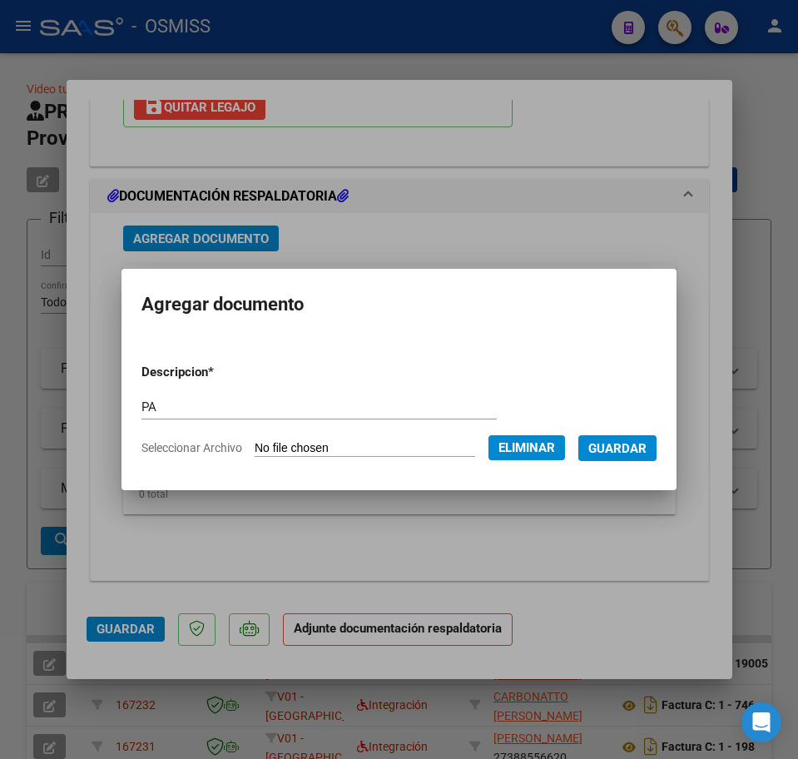
click at [644, 454] on span "Guardar" at bounding box center [618, 448] width 58 height 15
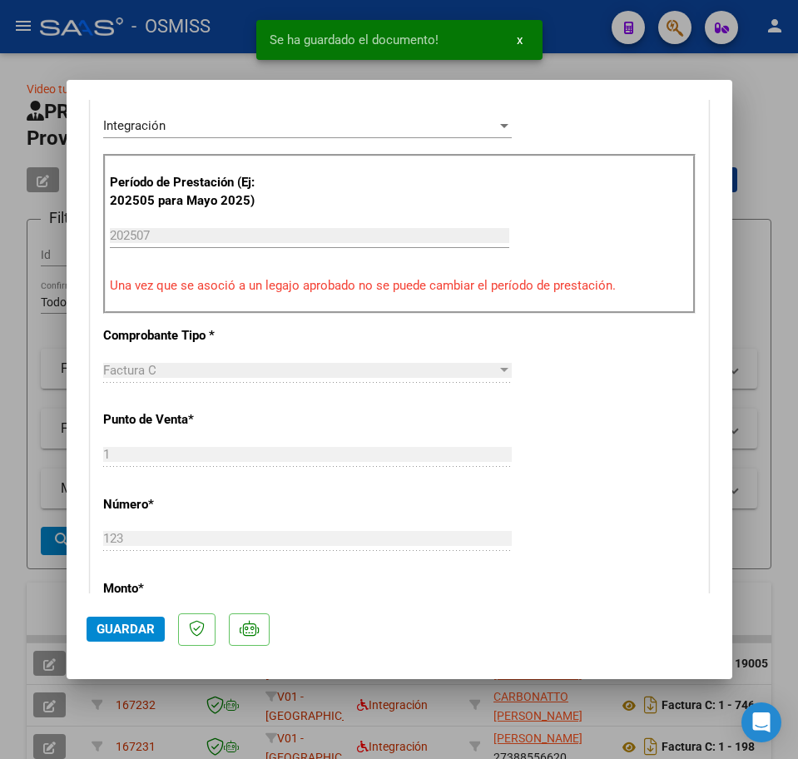
scroll to position [436, 0]
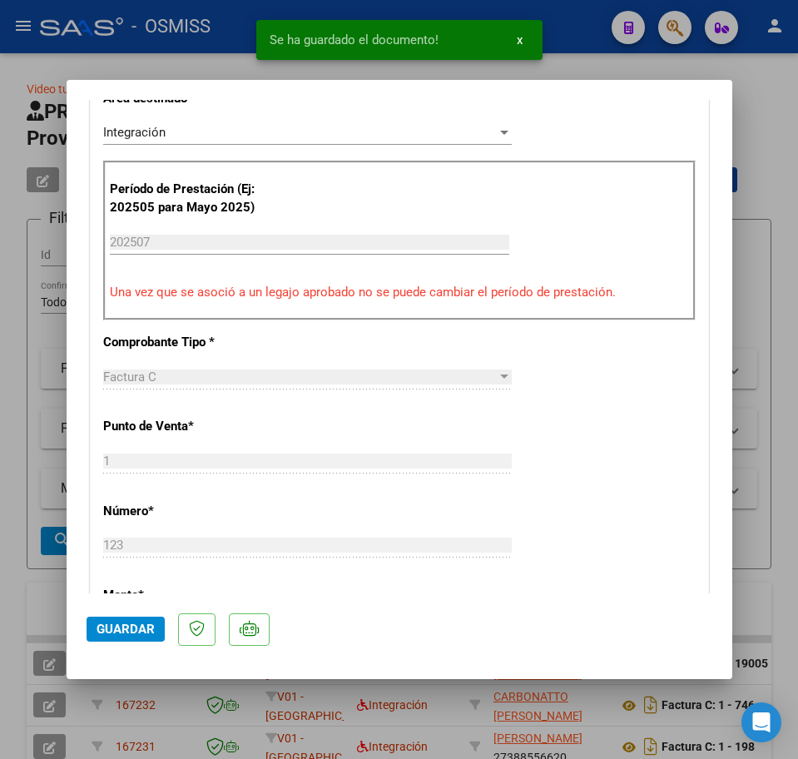
click at [132, 633] on span "Guardar" at bounding box center [126, 629] width 58 height 15
type input "$ 0,00"
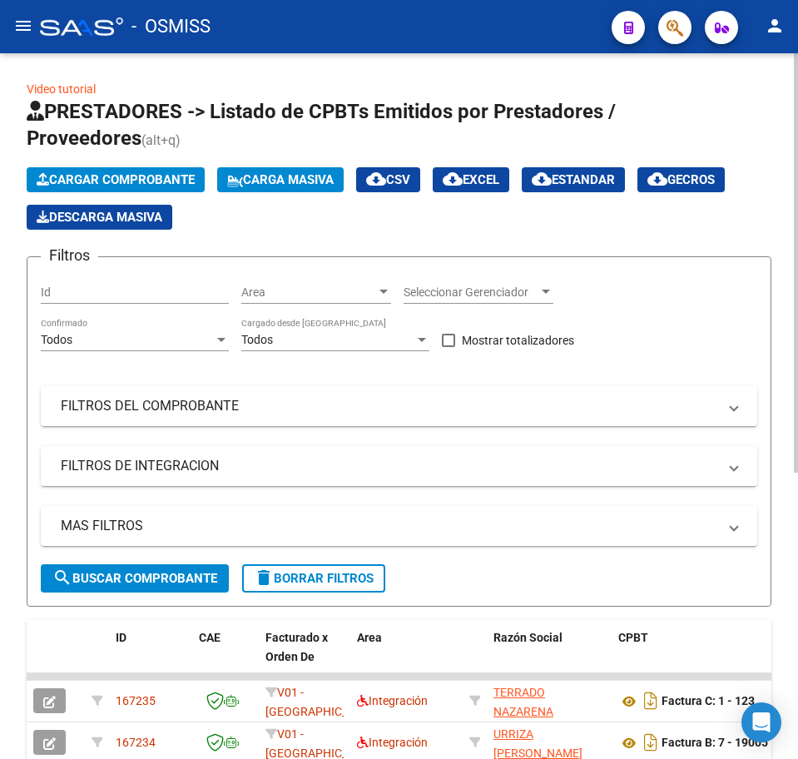
click at [107, 182] on span "Cargar Comprobante" at bounding box center [116, 179] width 158 height 15
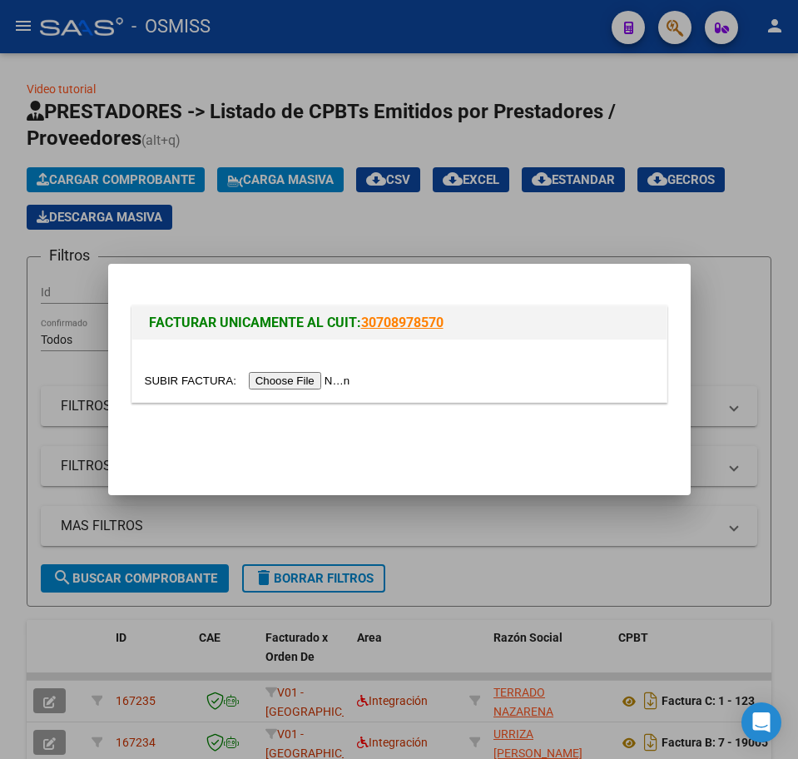
click at [281, 383] on input "file" at bounding box center [250, 380] width 211 height 17
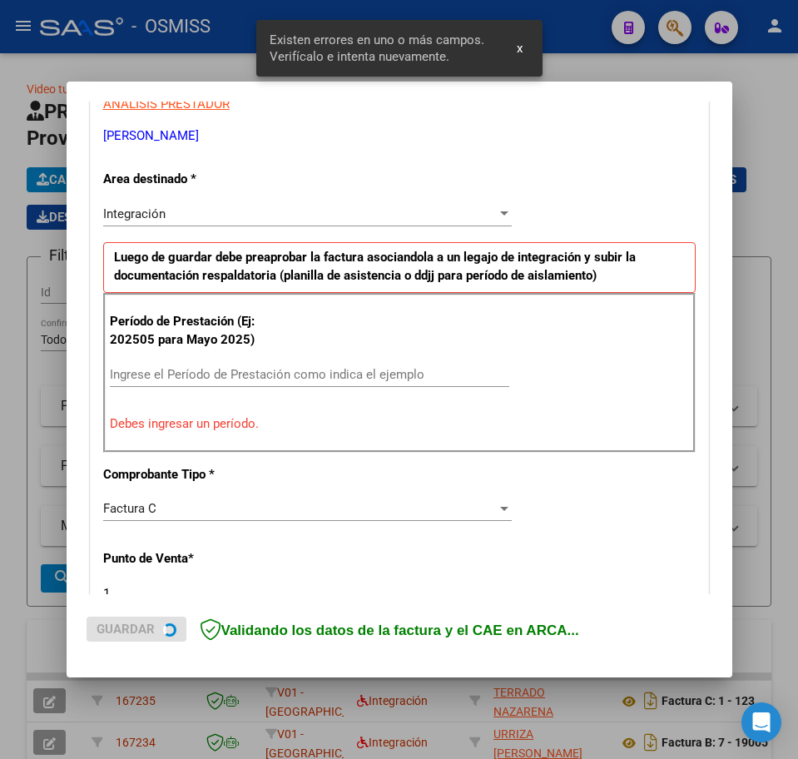
scroll to position [333, 0]
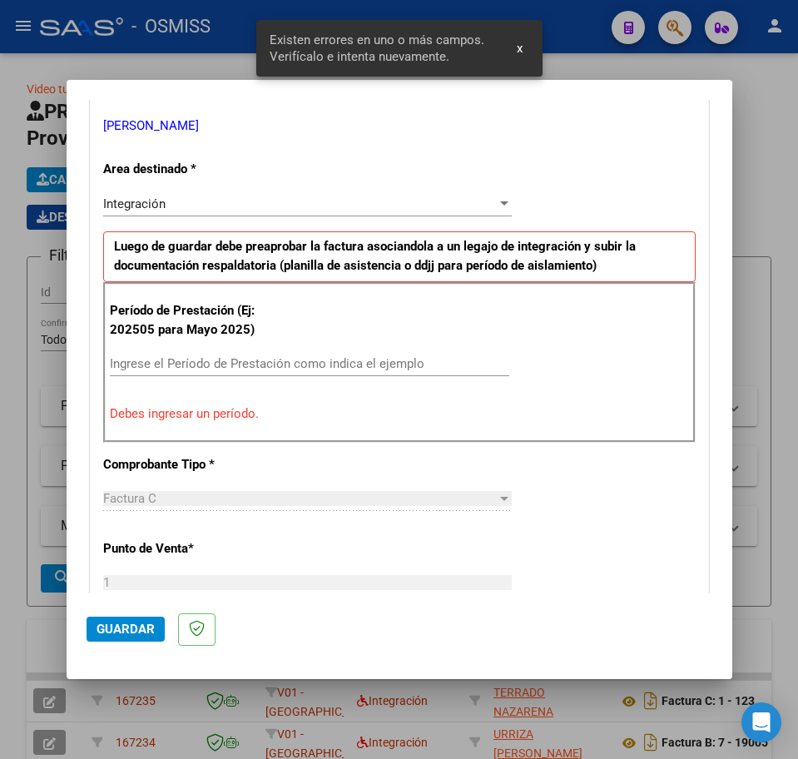
click at [189, 361] on input "Ingrese el Período de Prestación como indica el ejemplo" at bounding box center [310, 363] width 400 height 15
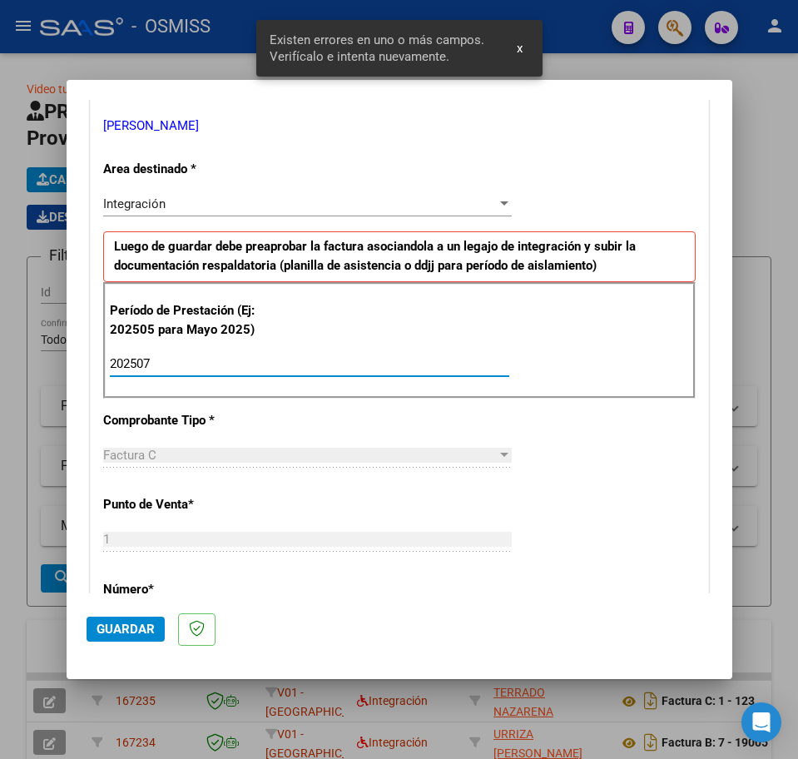
type input "202507"
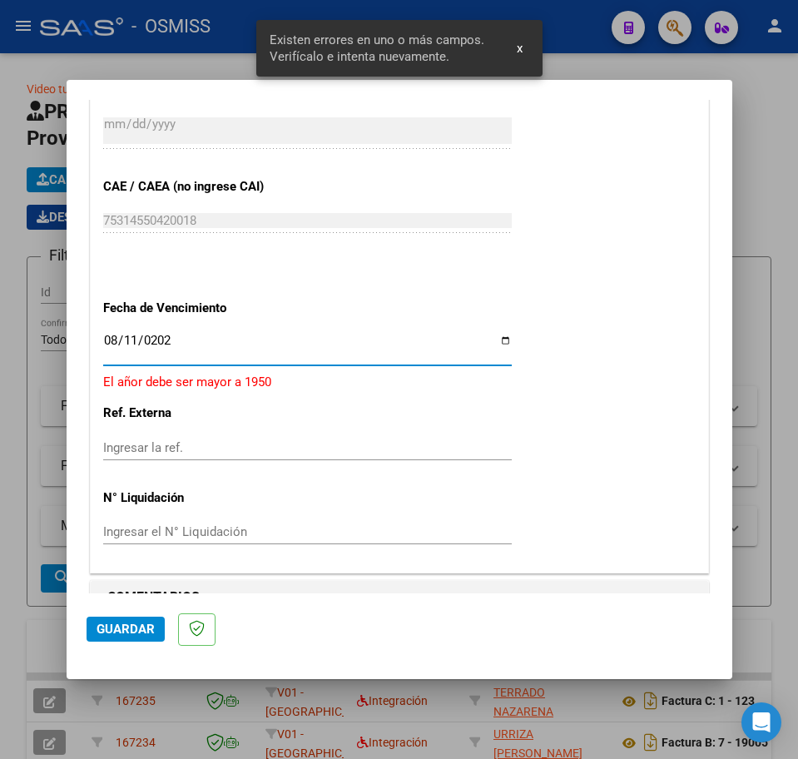
type input "2025-08-11"
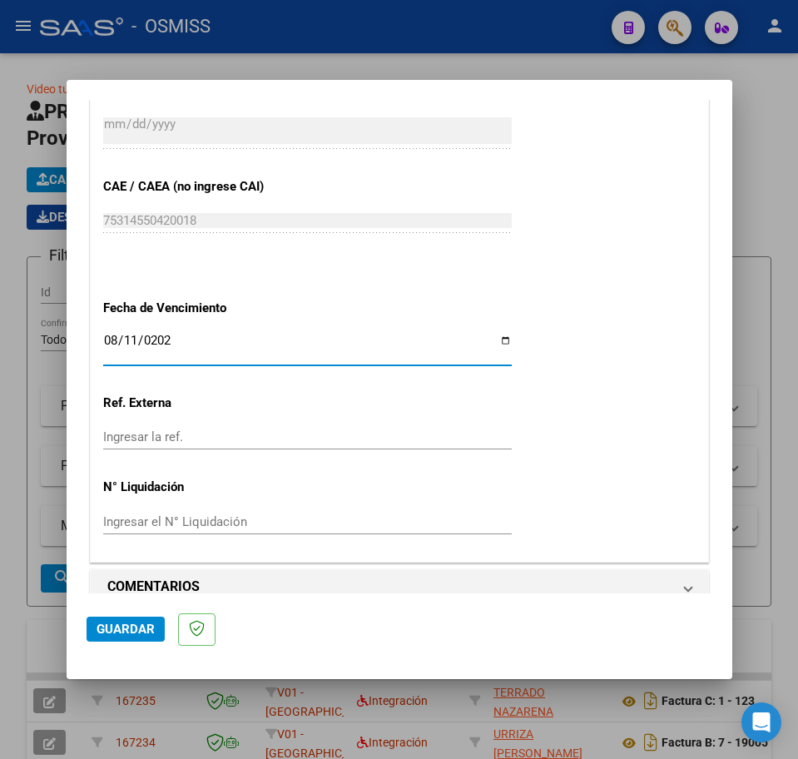
click at [140, 629] on span "Guardar" at bounding box center [126, 629] width 58 height 15
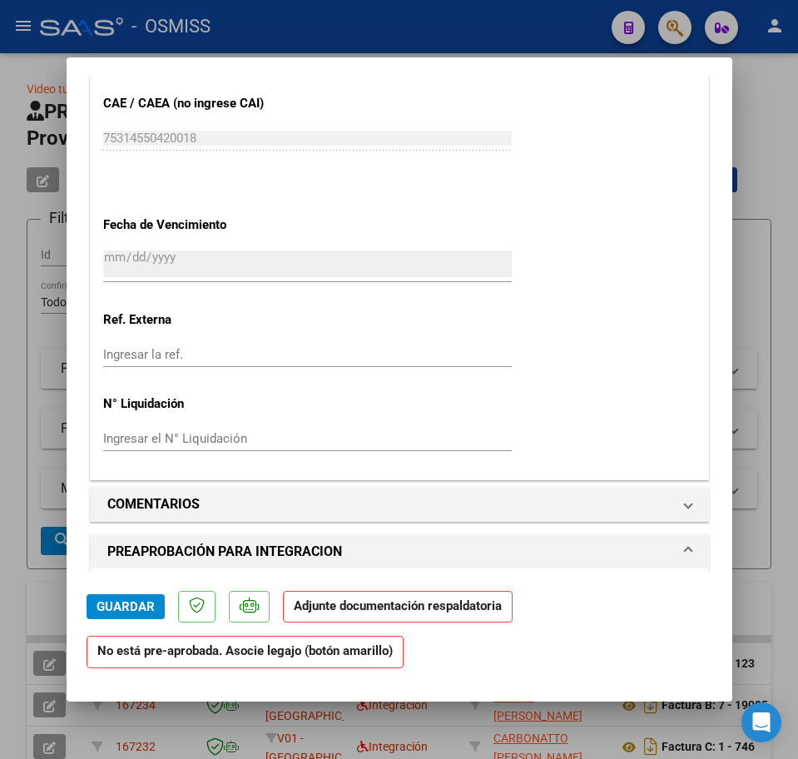
scroll to position [1353, 0]
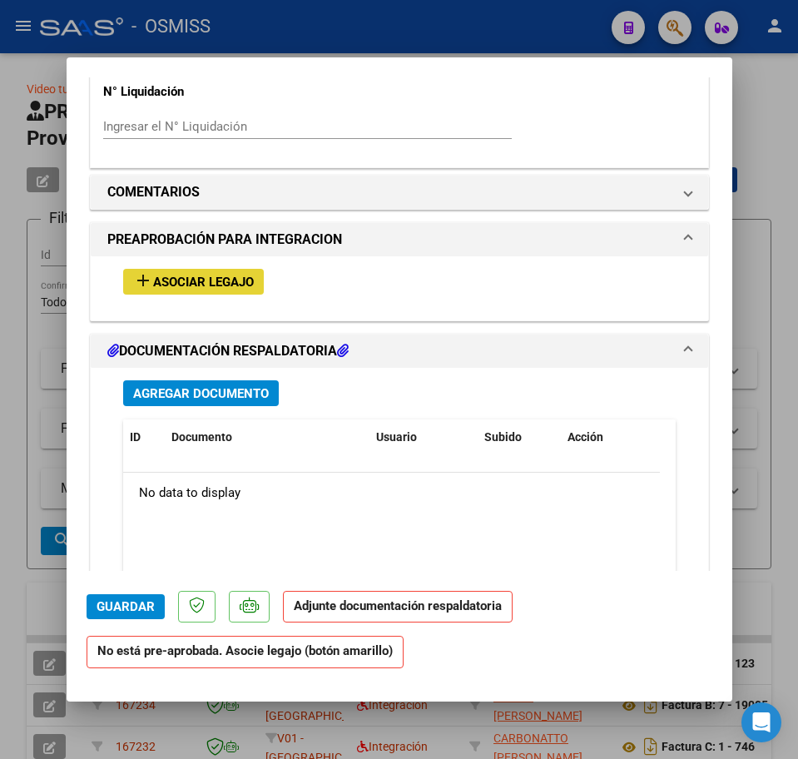
click at [191, 280] on span "Asociar Legajo" at bounding box center [203, 282] width 101 height 15
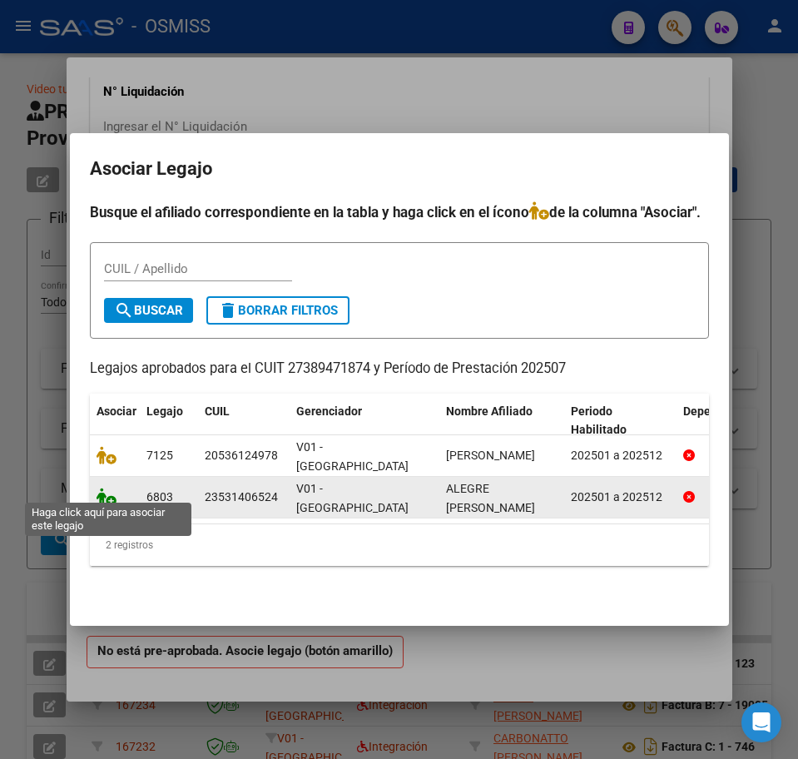
click at [103, 488] on icon at bounding box center [107, 497] width 20 height 18
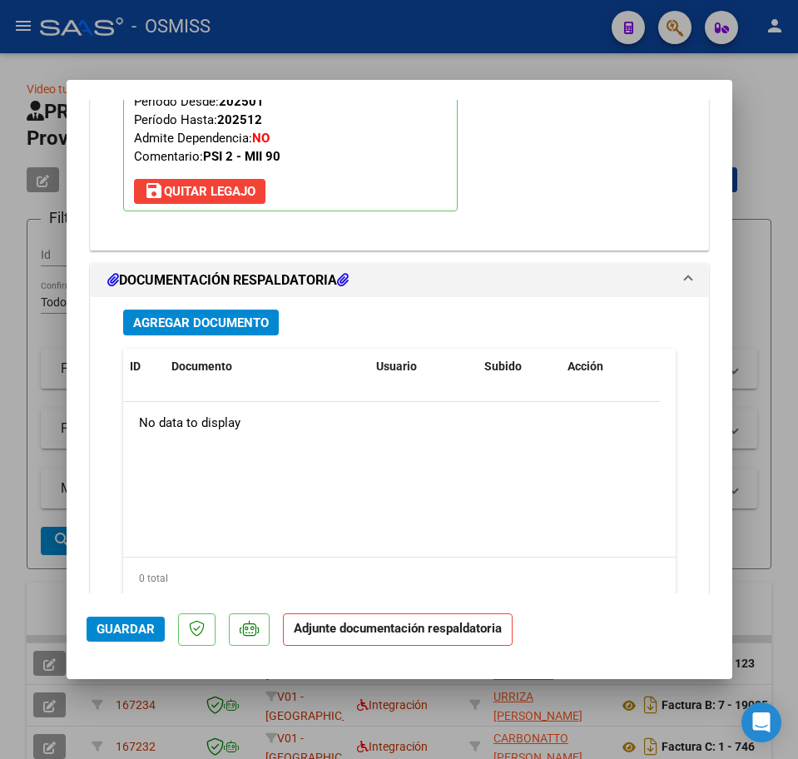
scroll to position [1709, 0]
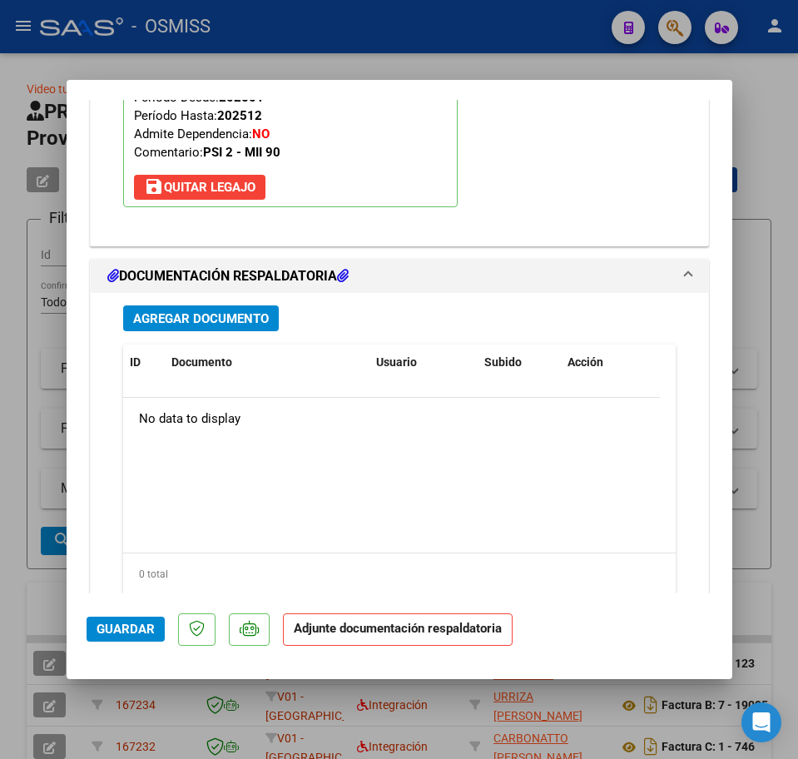
click at [202, 314] on span "Agregar Documento" at bounding box center [201, 318] width 136 height 15
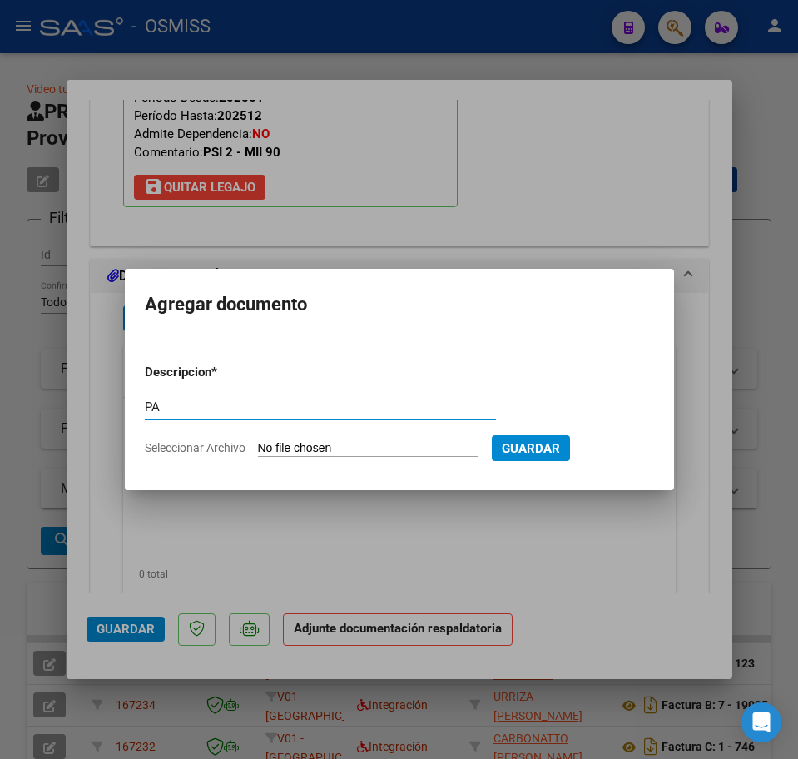
type input "PA"
click at [308, 448] on input "Seleccionar Archivo" at bounding box center [368, 449] width 221 height 16
type input "C:\fakepath\PL.pdf"
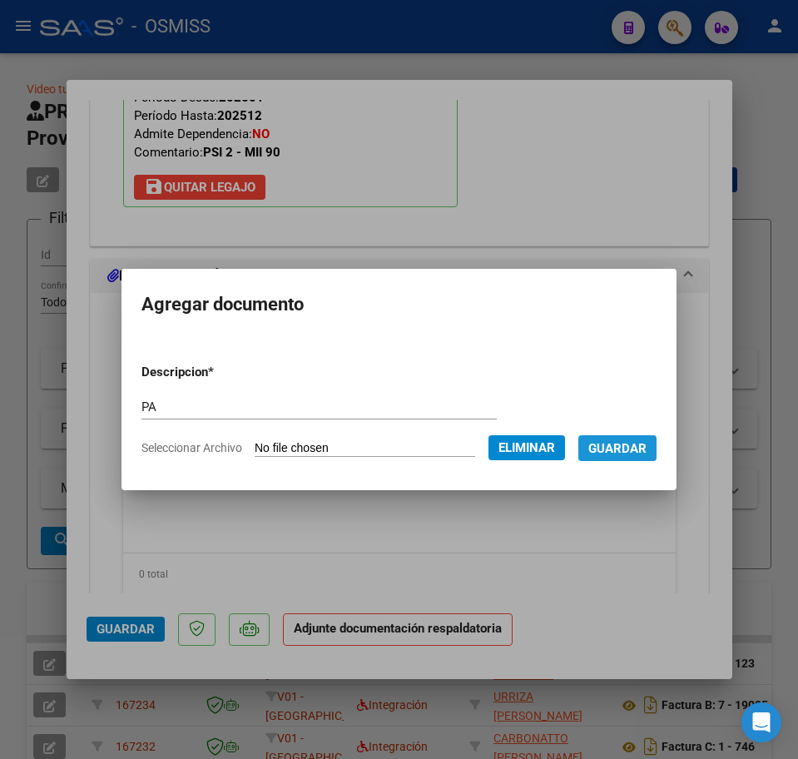
click at [624, 456] on button "Guardar" at bounding box center [618, 448] width 78 height 26
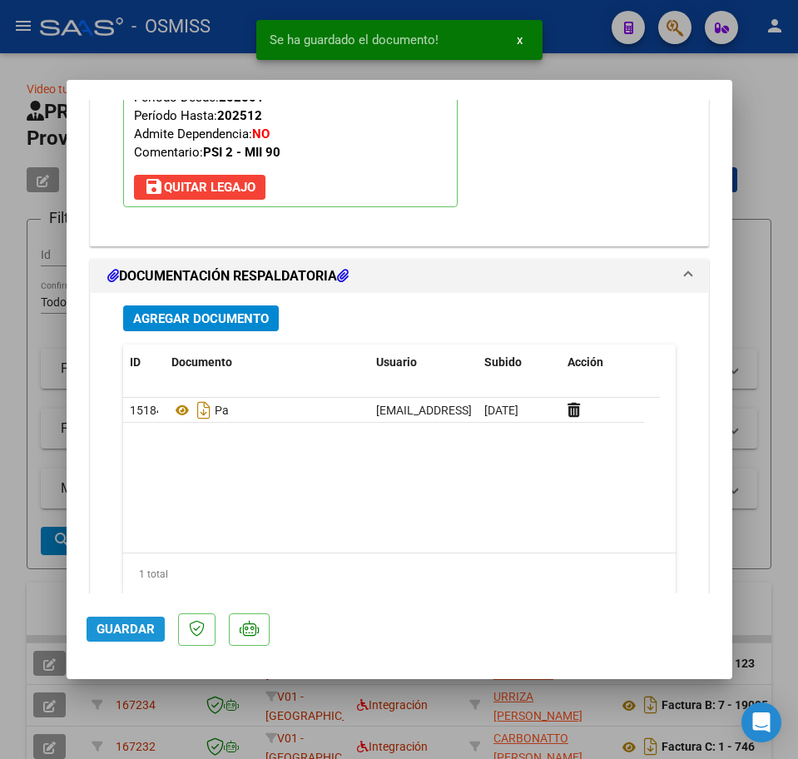
click at [154, 633] on button "Guardar" at bounding box center [126, 629] width 78 height 25
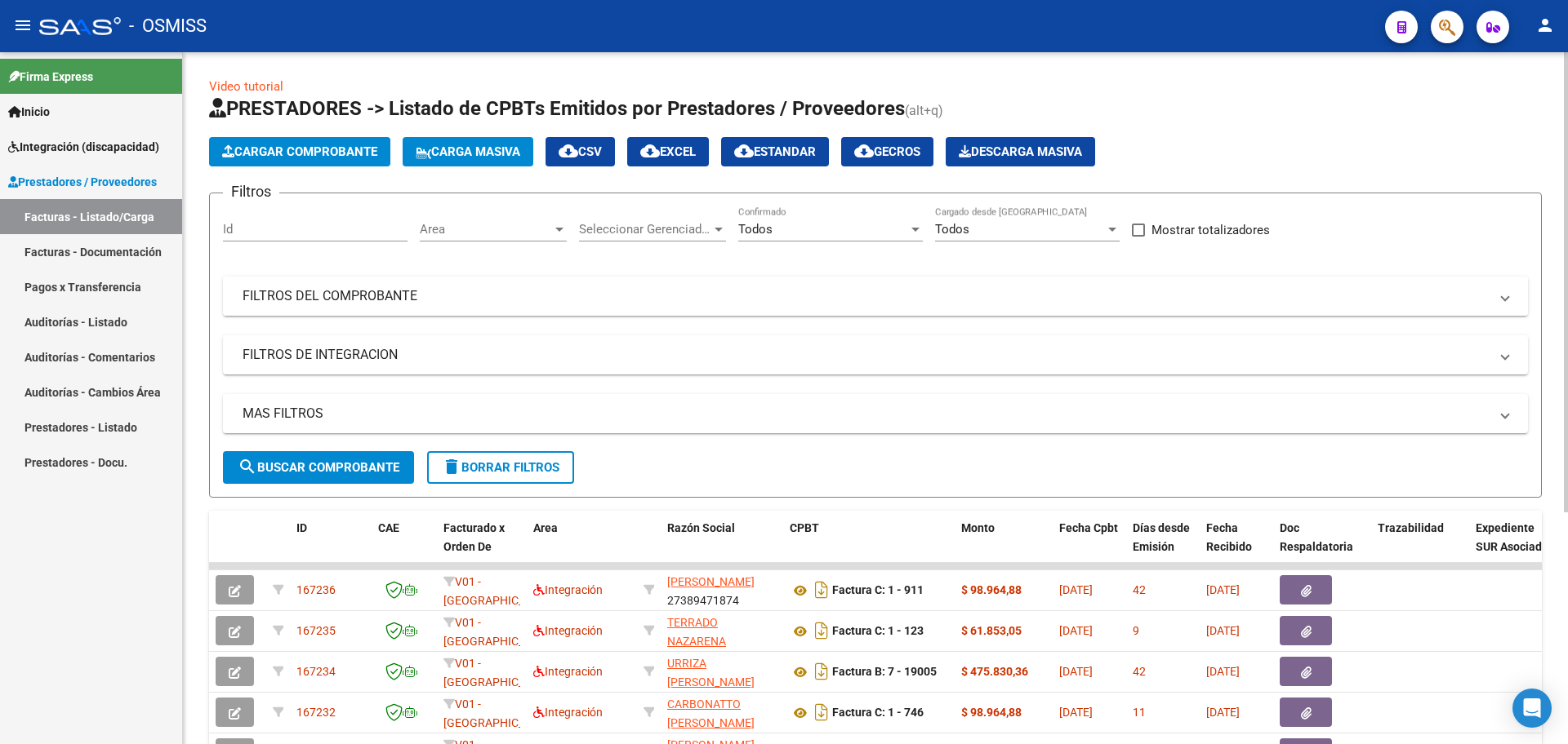
scroll to position [0, 0]
click at [320, 349] on mat-panel-title "FILTROS DE INTEGRACION" at bounding box center [865, 356] width 1246 height 18
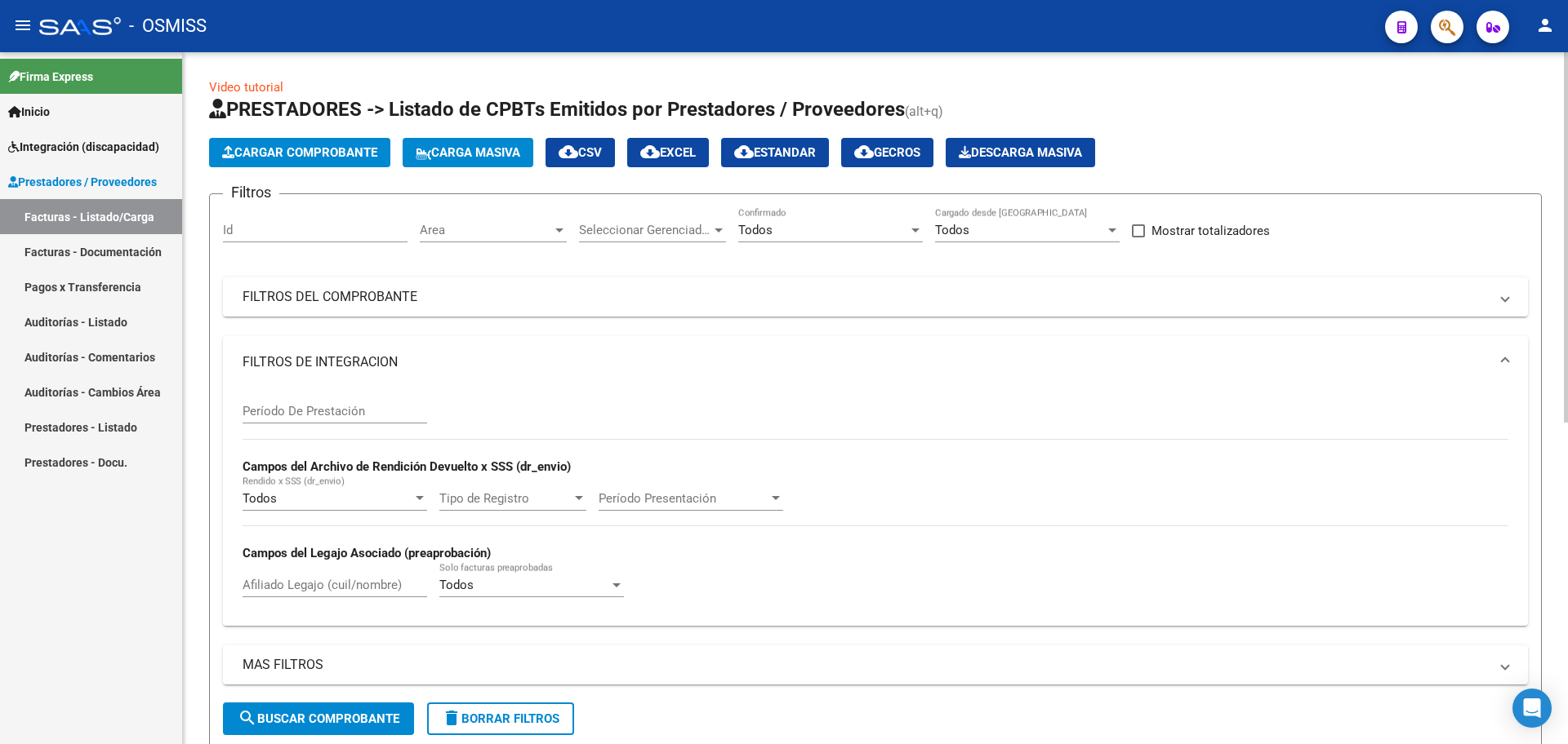
click at [325, 411] on input "Período De Prestación" at bounding box center [334, 411] width 184 height 15
click at [343, 724] on span "search Buscar Comprobante" at bounding box center [318, 719] width 162 height 15
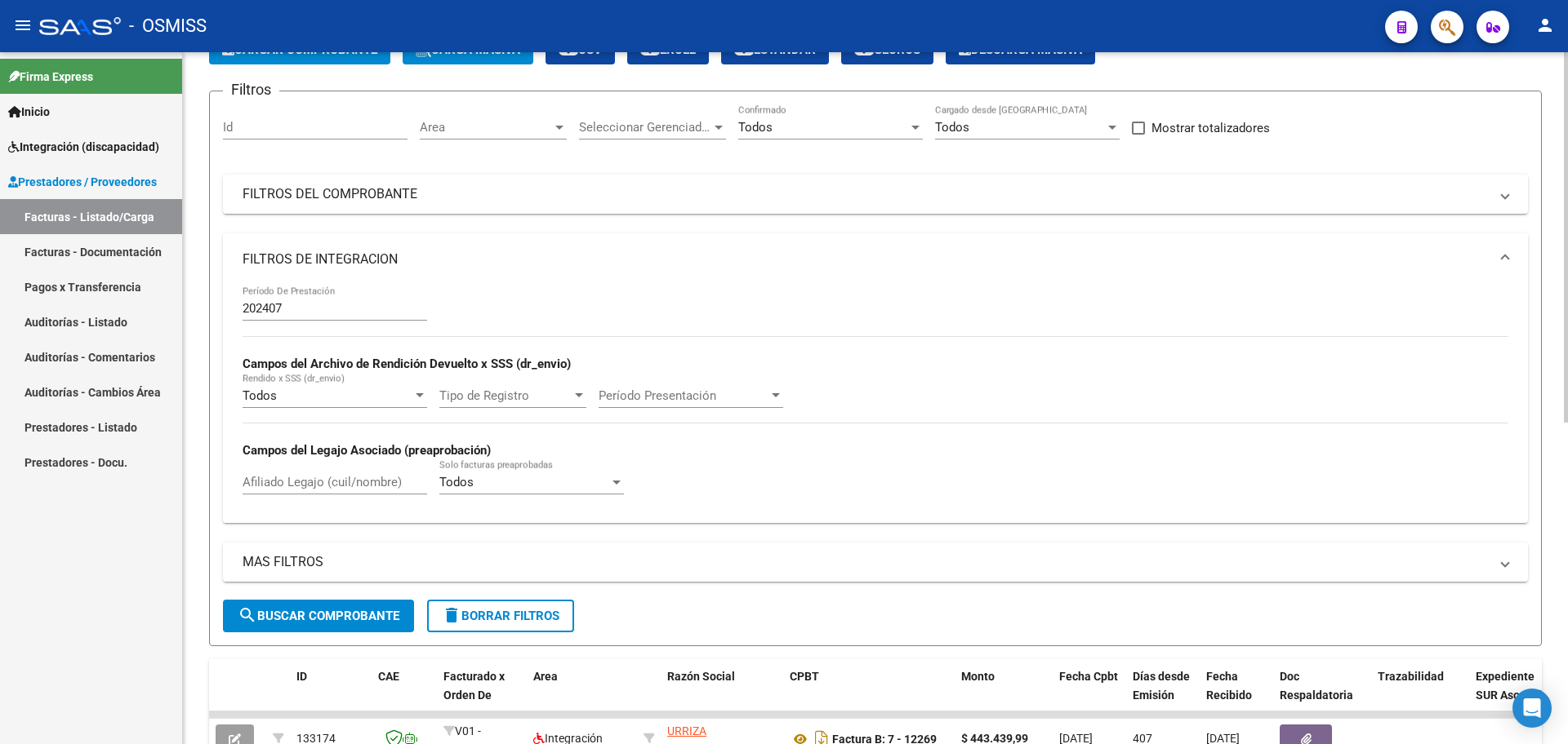
scroll to position [102, 0]
click at [269, 308] on input "202407" at bounding box center [334, 309] width 184 height 15
type input "202507"
click at [272, 613] on span "search Buscar Comprobante" at bounding box center [318, 617] width 162 height 15
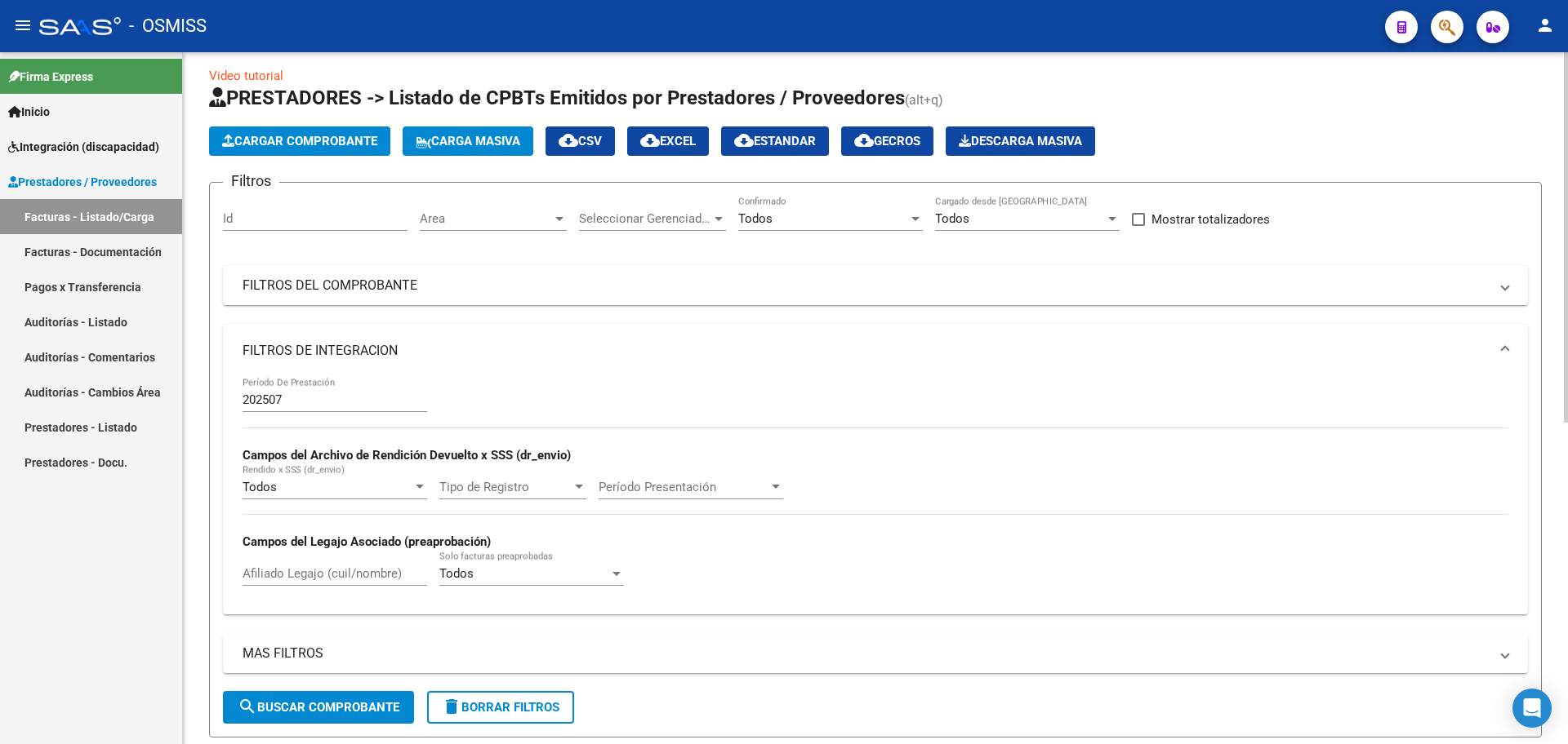
scroll to position [0, 0]
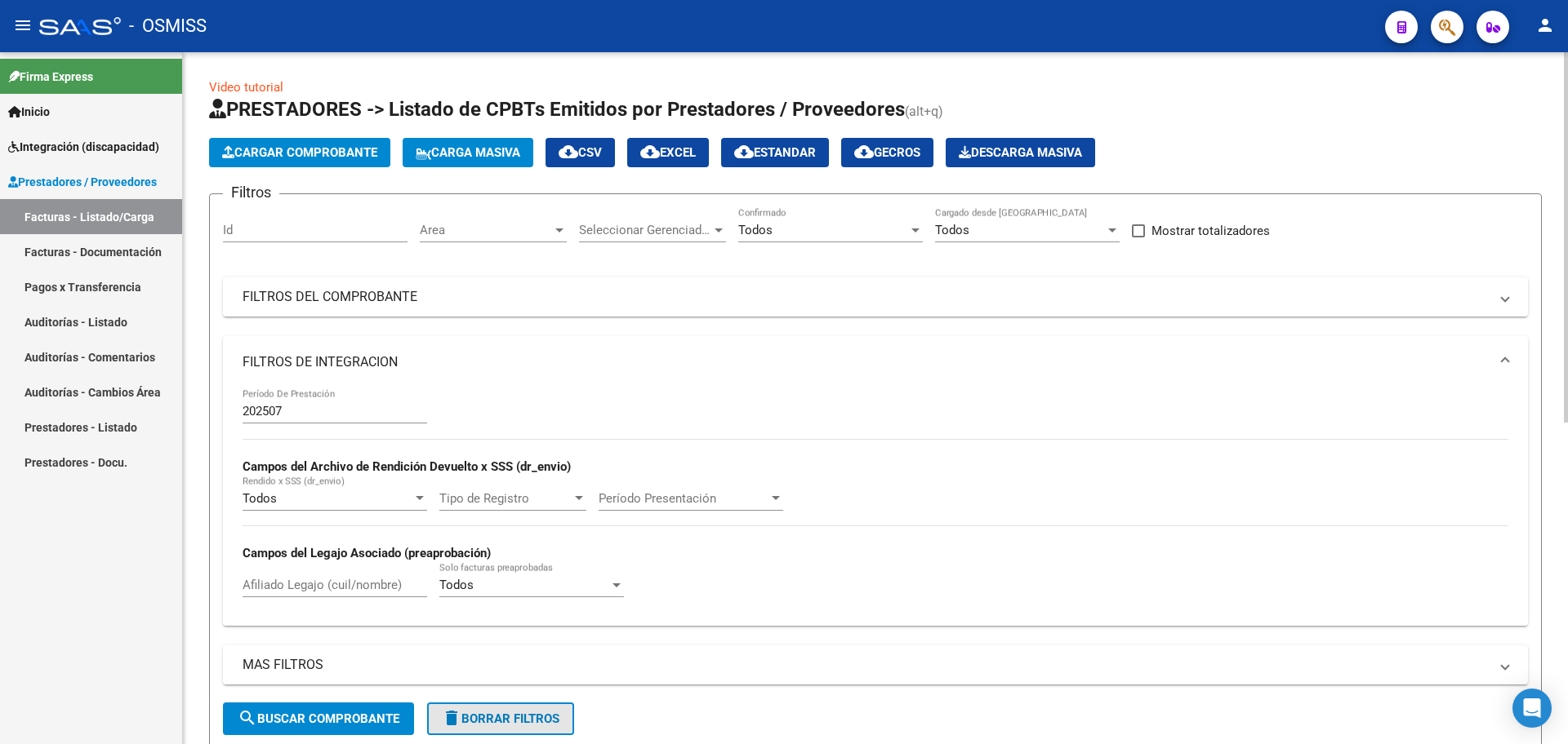
click at [505, 713] on span "delete Borrar Filtros" at bounding box center [500, 719] width 118 height 15
